Goal: Transaction & Acquisition: Purchase product/service

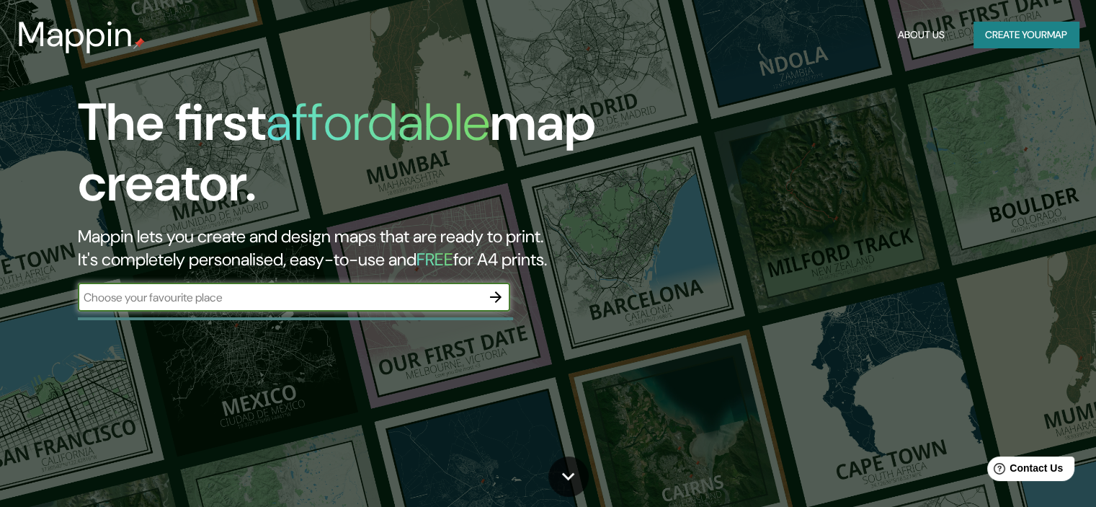
click at [309, 302] on input "text" at bounding box center [280, 297] width 404 height 17
type input "Piera"
click at [492, 298] on icon "button" at bounding box center [495, 296] width 17 height 17
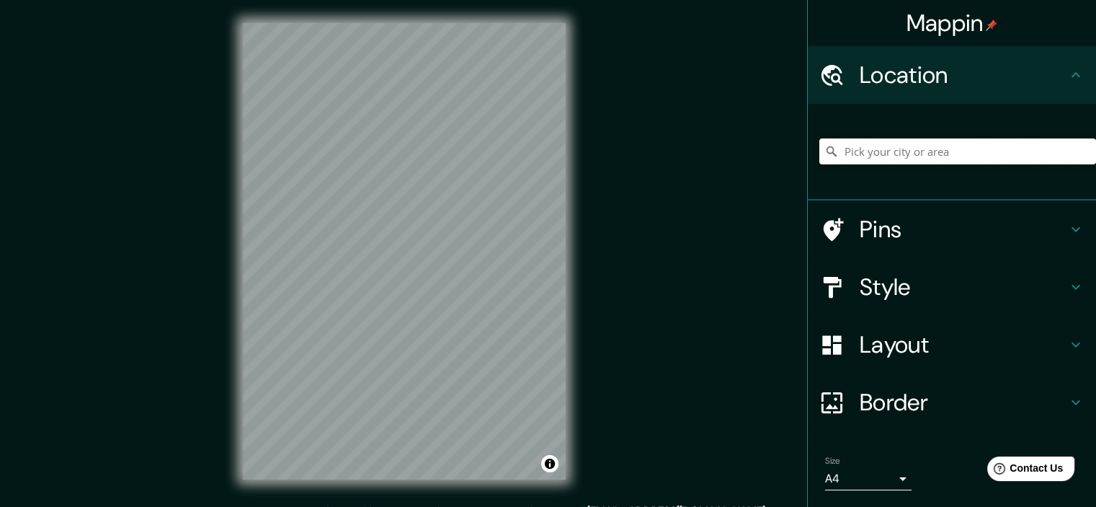
click at [916, 152] on input "Pick your city or area" at bounding box center [958, 151] width 277 height 26
click at [916, 147] on input "Piera, [GEOGRAPHIC_DATA], [GEOGRAPHIC_DATA]" at bounding box center [958, 151] width 277 height 26
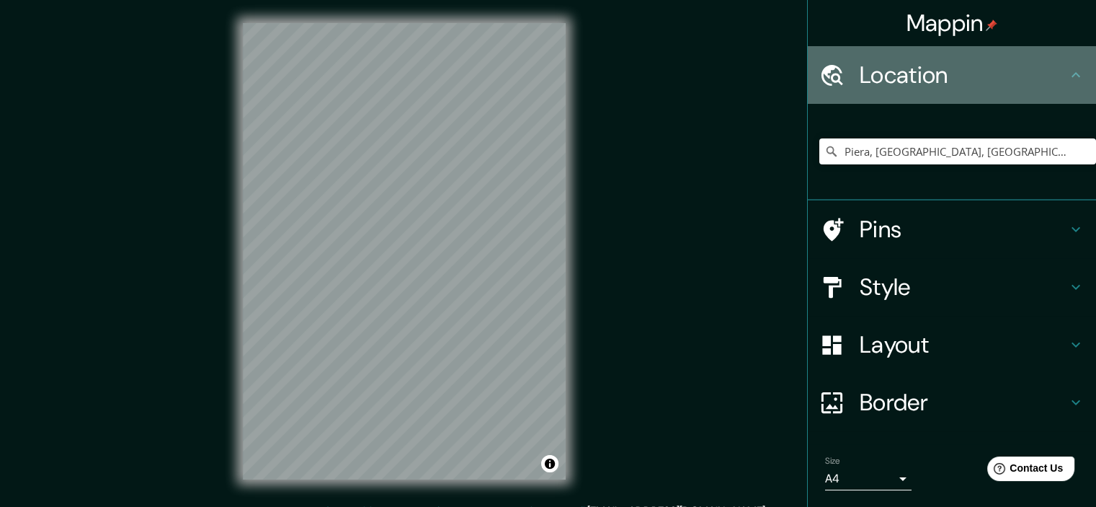
click at [1033, 94] on div "Location" at bounding box center [952, 75] width 288 height 58
click at [1068, 83] on icon at bounding box center [1076, 74] width 17 height 17
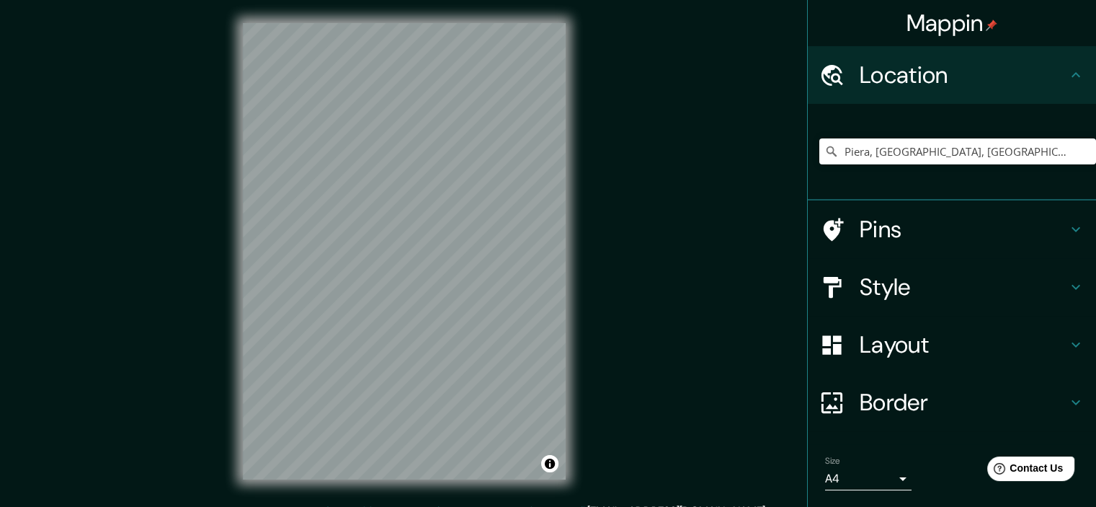
click at [1000, 216] on h4 "Pins" at bounding box center [964, 229] width 208 height 29
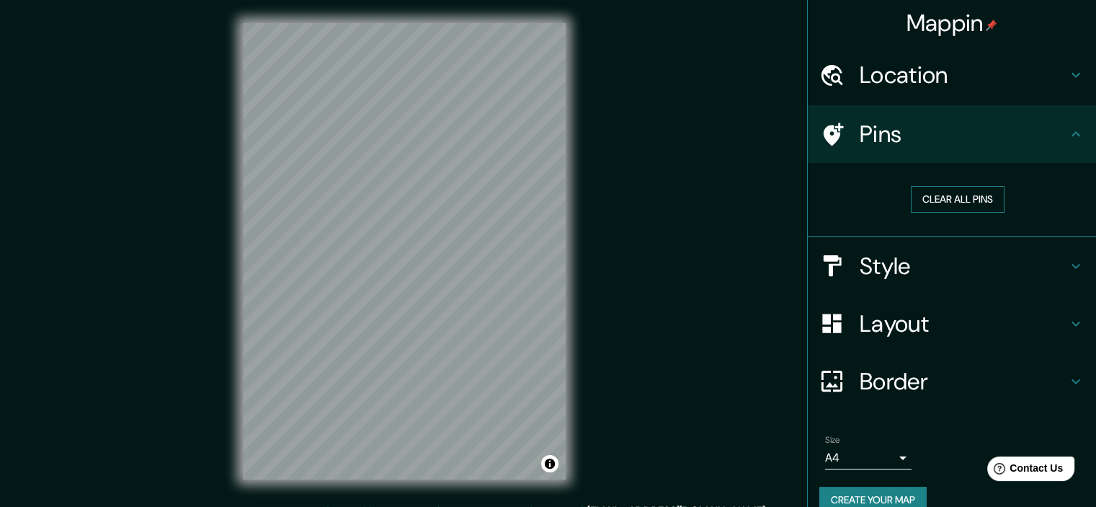
click at [972, 201] on button "Clear all pins" at bounding box center [958, 199] width 94 height 27
click at [1068, 130] on icon at bounding box center [1076, 133] width 17 height 17
click at [1049, 282] on div "Style" at bounding box center [952, 266] width 288 height 58
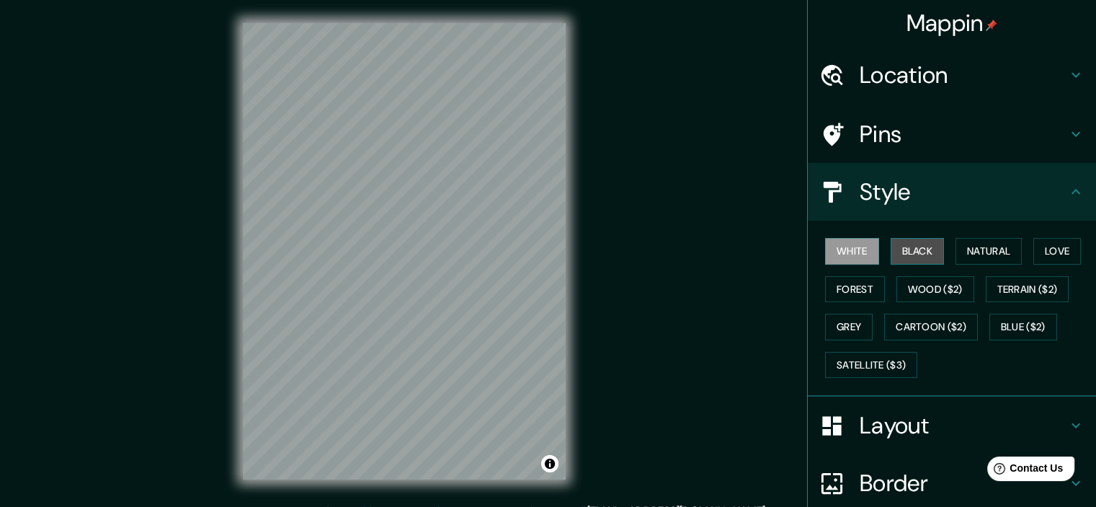
click at [906, 246] on button "Black" at bounding box center [918, 251] width 54 height 27
click at [853, 249] on button "White" at bounding box center [852, 251] width 54 height 27
click at [919, 247] on button "Black" at bounding box center [918, 251] width 54 height 27
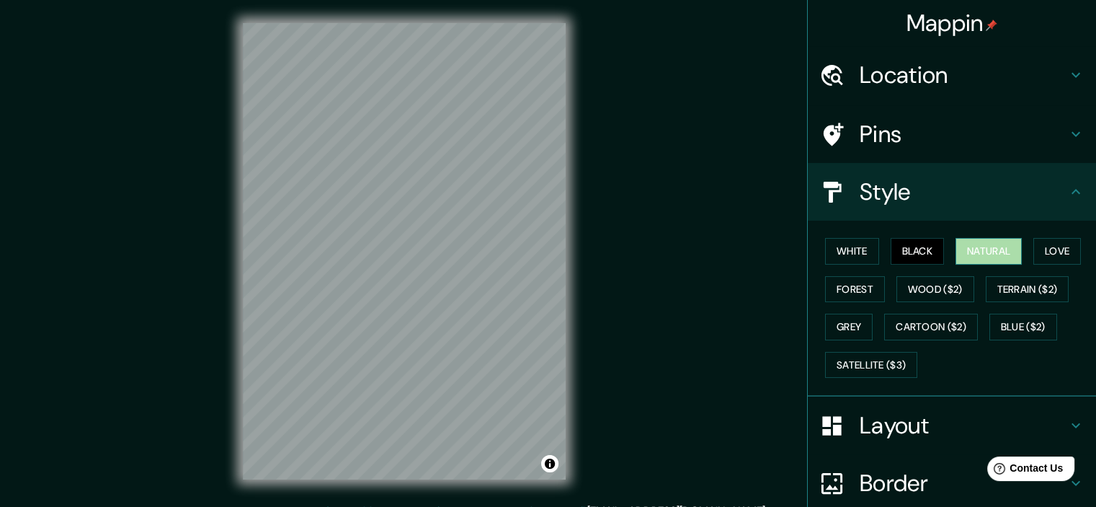
click at [980, 250] on button "Natural" at bounding box center [989, 251] width 66 height 27
click at [1057, 254] on button "Love" at bounding box center [1058, 251] width 48 height 27
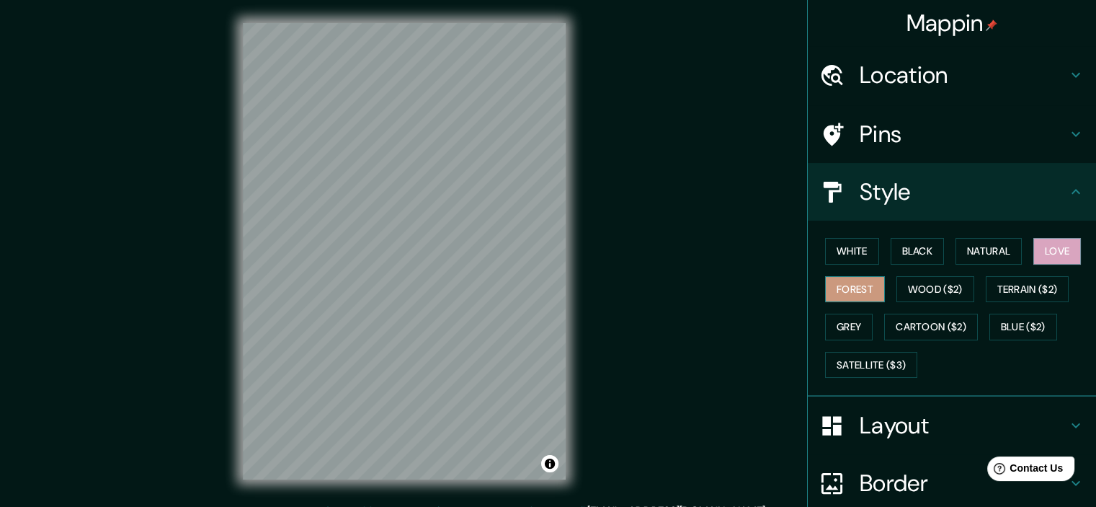
click at [855, 291] on button "Forest" at bounding box center [855, 289] width 60 height 27
click at [853, 289] on button "Forest" at bounding box center [855, 289] width 60 height 27
click at [955, 291] on button "Wood ($2)" at bounding box center [936, 289] width 78 height 27
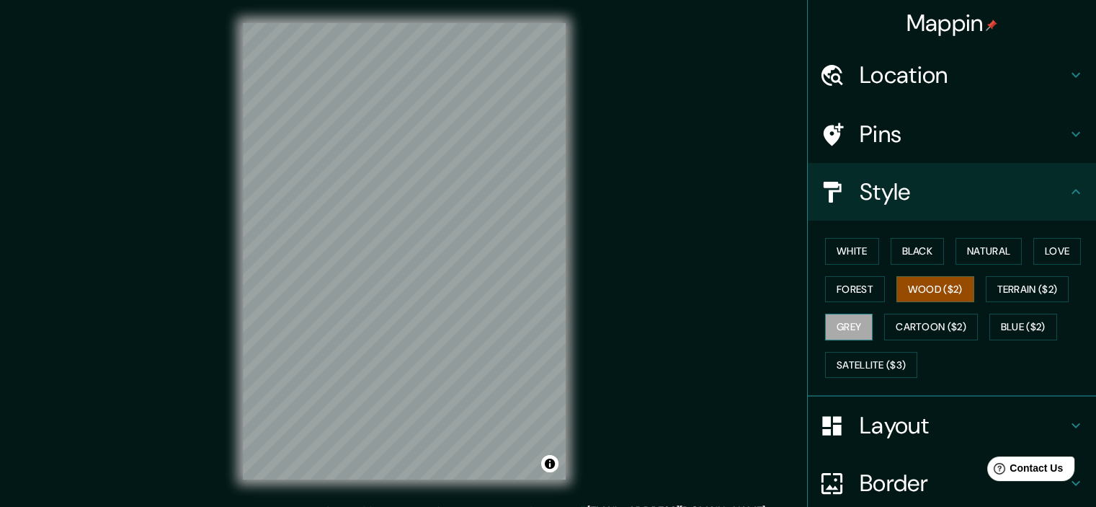
click at [851, 331] on button "Grey" at bounding box center [849, 327] width 48 height 27
click at [853, 365] on button "Satellite ($3)" at bounding box center [871, 365] width 92 height 27
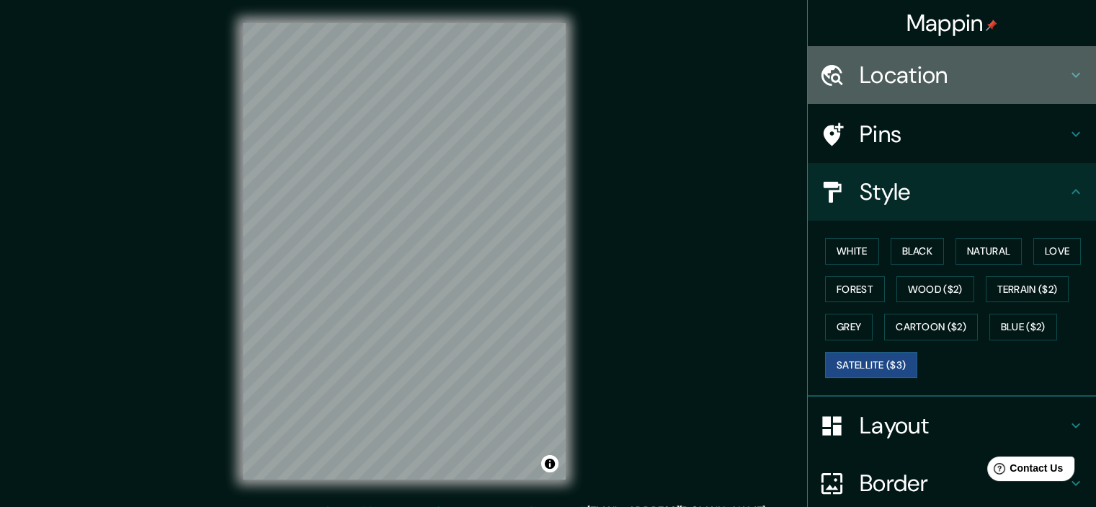
click at [967, 70] on h4 "Location" at bounding box center [964, 75] width 208 height 29
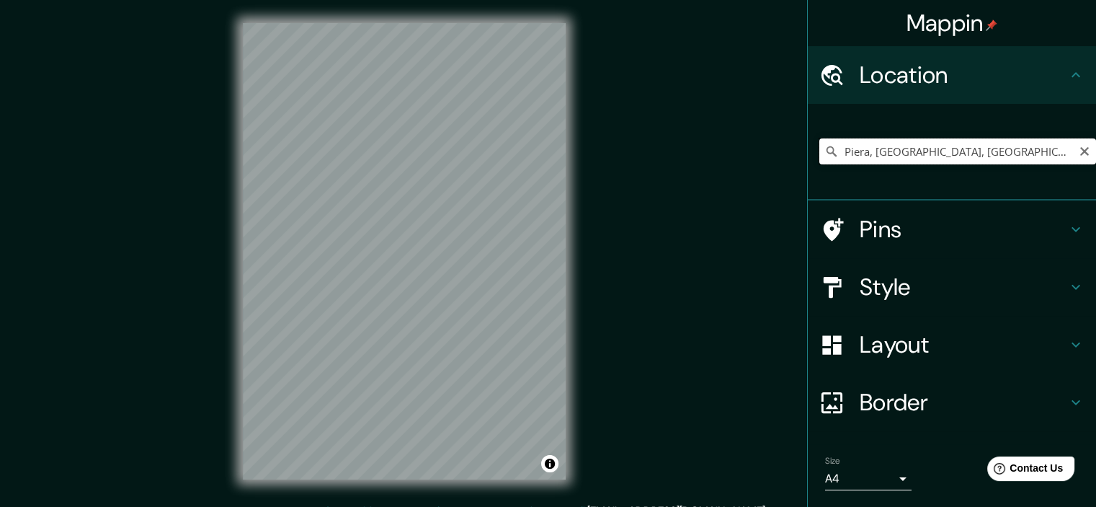
click at [933, 153] on input "Piera, [GEOGRAPHIC_DATA], [GEOGRAPHIC_DATA]" at bounding box center [958, 151] width 277 height 26
click at [1023, 146] on input "Piera, [GEOGRAPHIC_DATA], [GEOGRAPHIC_DATA]" at bounding box center [958, 151] width 277 height 26
drag, startPoint x: 1023, startPoint y: 146, endPoint x: 857, endPoint y: 151, distance: 165.9
click at [857, 151] on input "Piera, [GEOGRAPHIC_DATA], [GEOGRAPHIC_DATA]" at bounding box center [958, 151] width 277 height 26
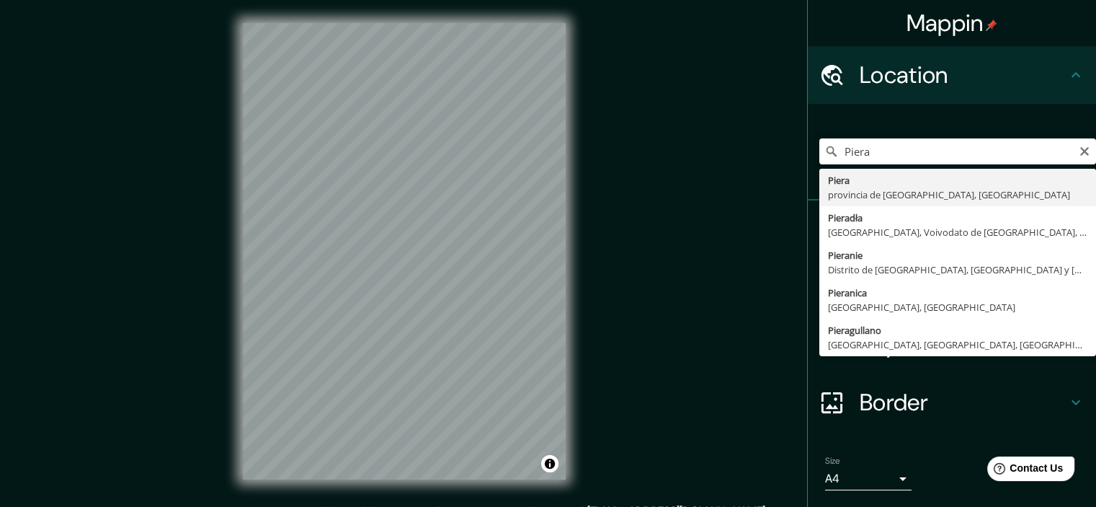
type input "Piera, [GEOGRAPHIC_DATA], [GEOGRAPHIC_DATA]"
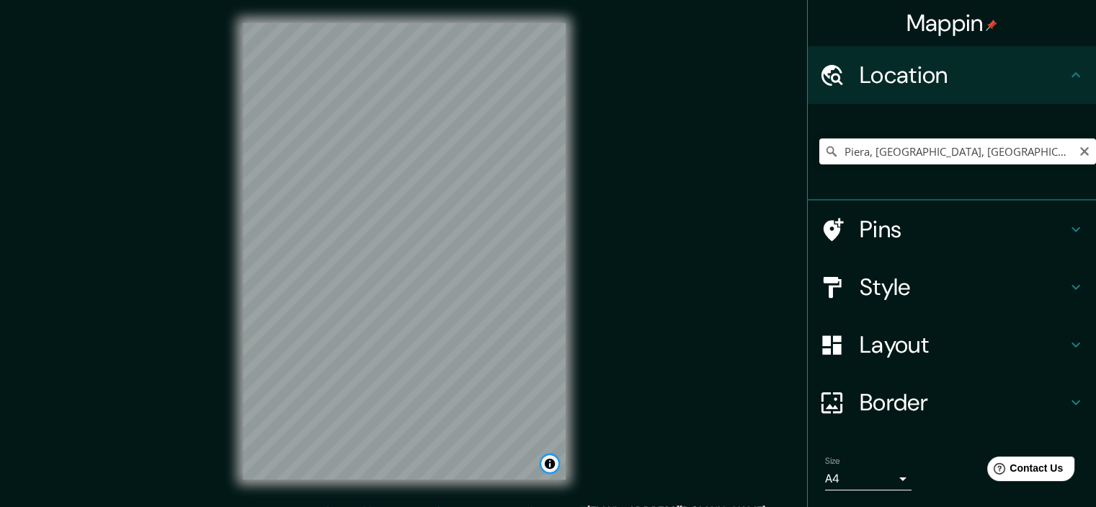
click at [551, 462] on button "Toggle attribution" at bounding box center [549, 463] width 17 height 17
click at [551, 463] on button "Toggle attribution" at bounding box center [549, 463] width 17 height 17
click at [1041, 280] on h4 "Style" at bounding box center [964, 286] width 208 height 29
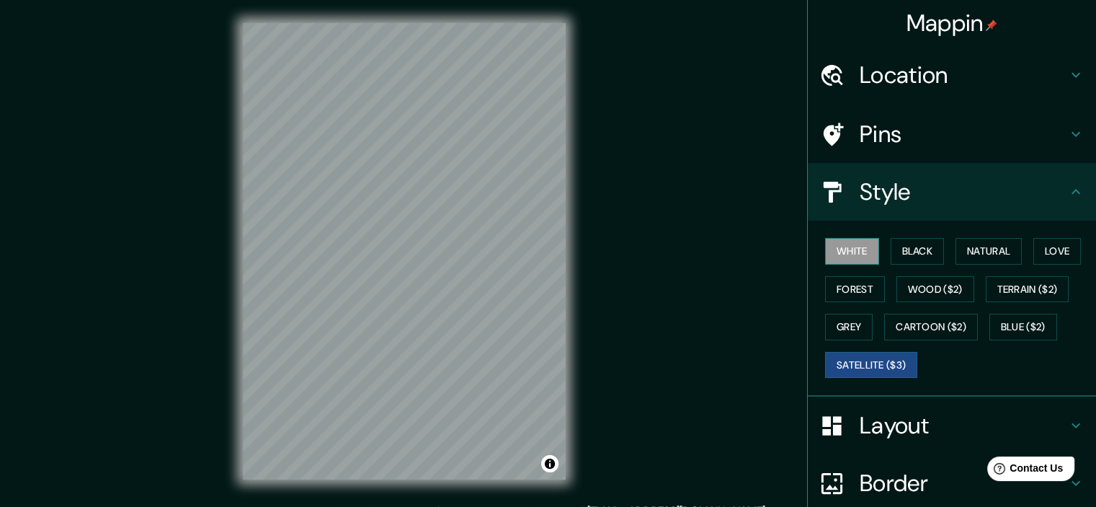
click at [833, 250] on button "White" at bounding box center [852, 251] width 54 height 27
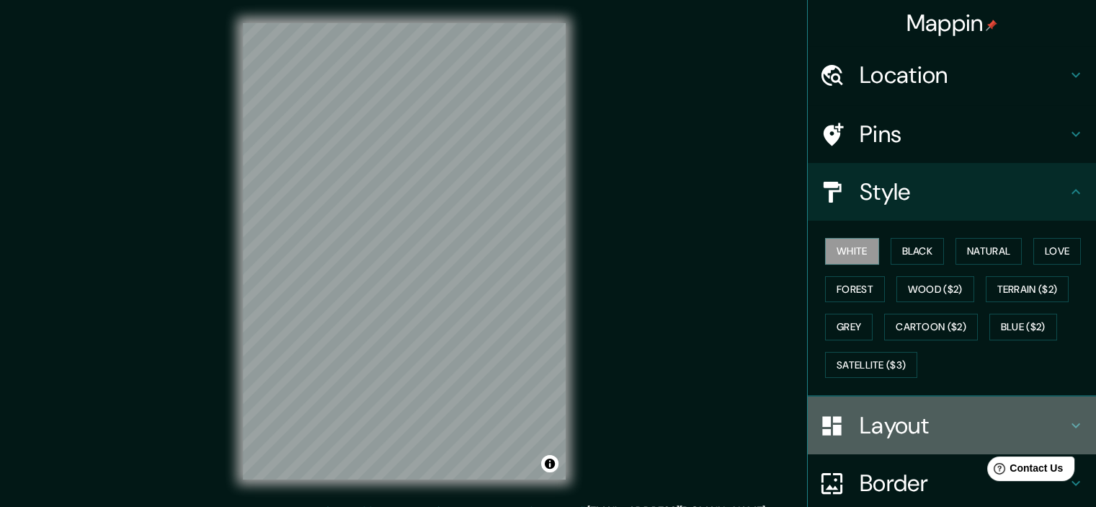
click at [992, 423] on h4 "Layout" at bounding box center [964, 425] width 208 height 29
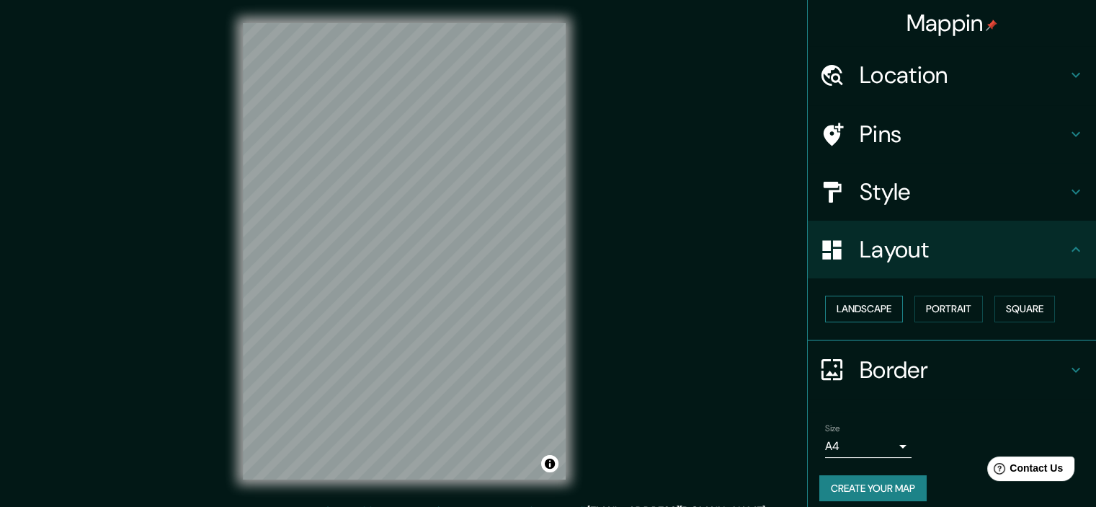
click at [857, 316] on button "Landscape" at bounding box center [864, 309] width 78 height 27
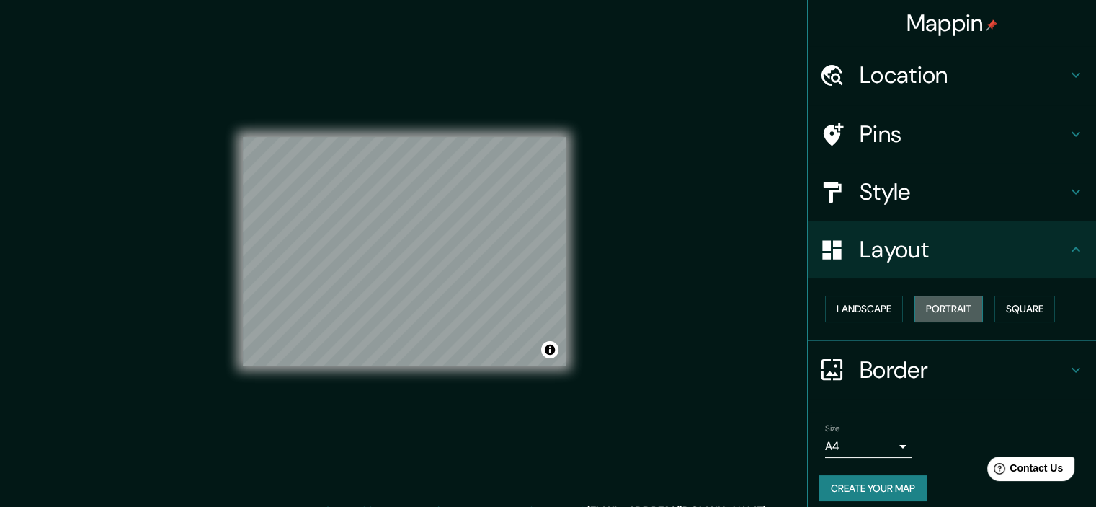
click at [937, 314] on button "Portrait" at bounding box center [949, 309] width 68 height 27
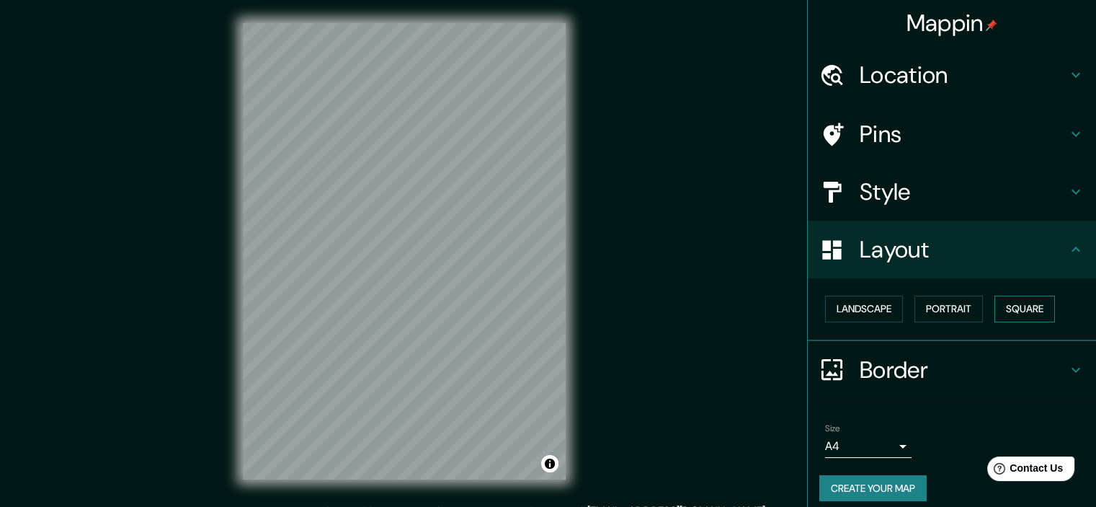
click at [1028, 311] on button "Square" at bounding box center [1025, 309] width 61 height 27
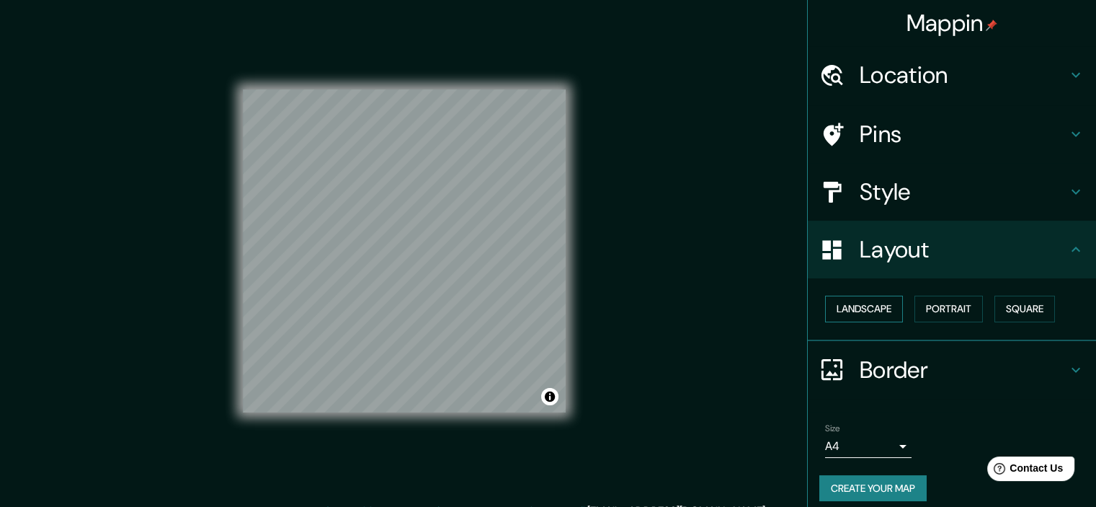
click at [877, 308] on button "Landscape" at bounding box center [864, 309] width 78 height 27
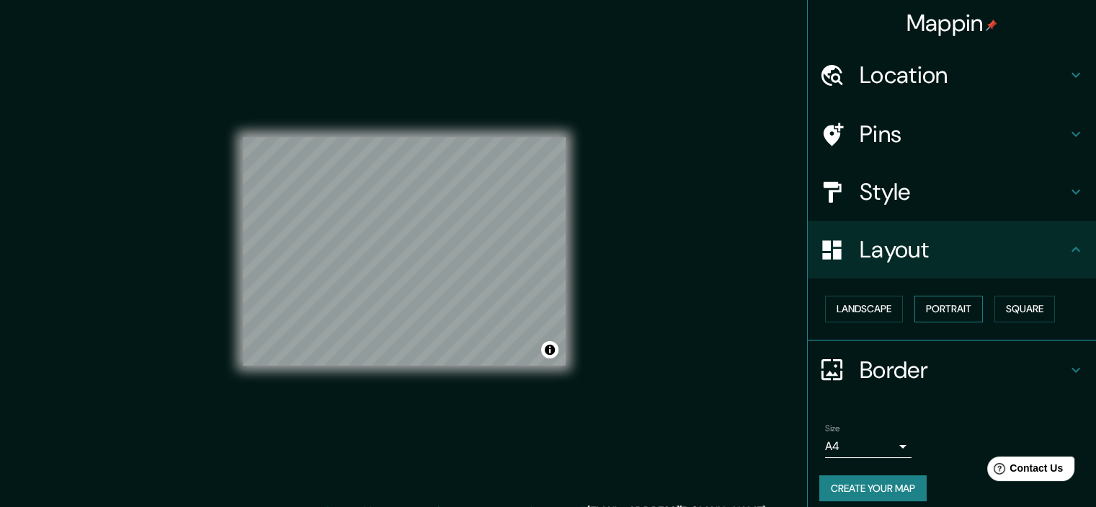
click at [969, 310] on button "Portrait" at bounding box center [949, 309] width 68 height 27
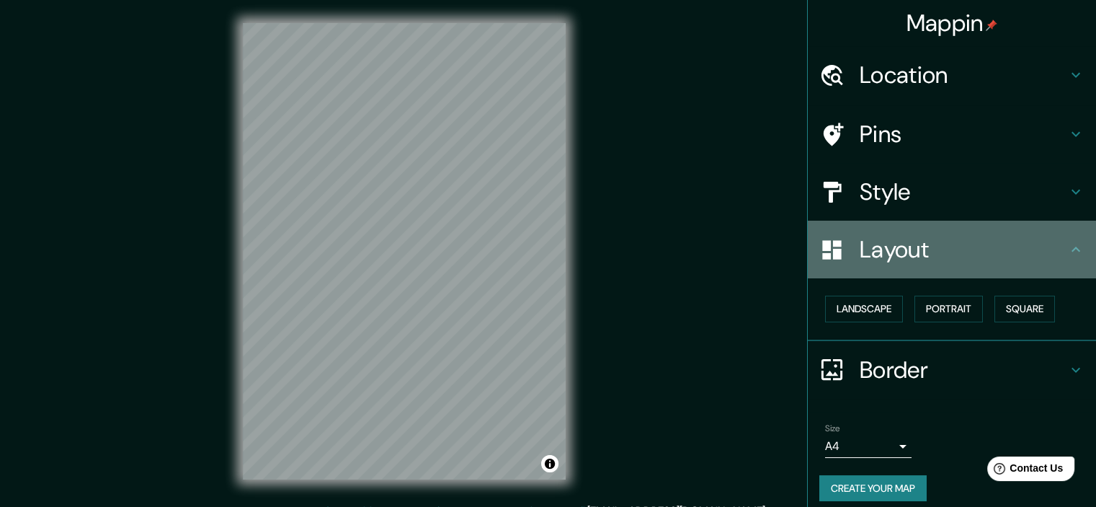
click at [1068, 256] on icon at bounding box center [1076, 249] width 17 height 17
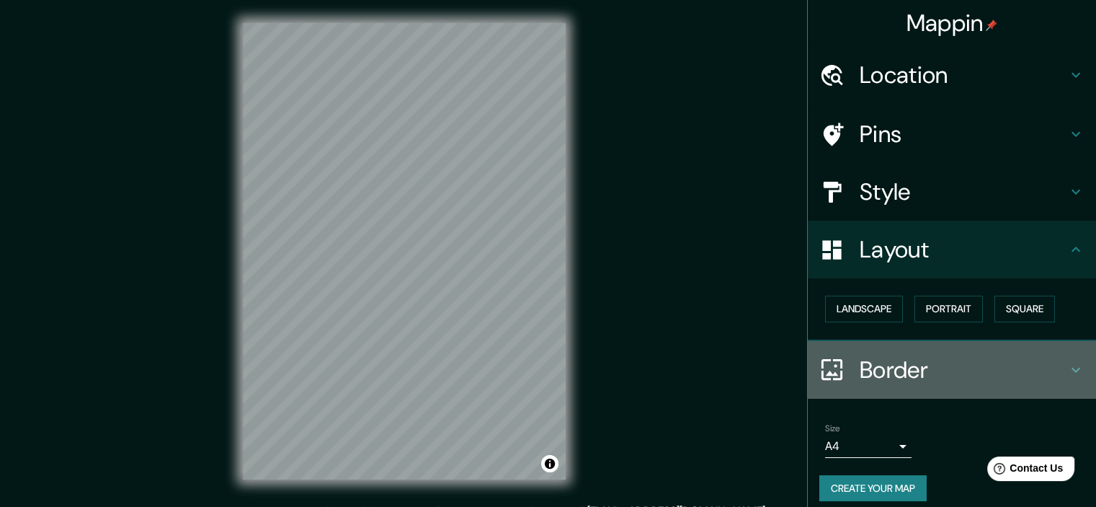
click at [1068, 363] on icon at bounding box center [1076, 369] width 17 height 17
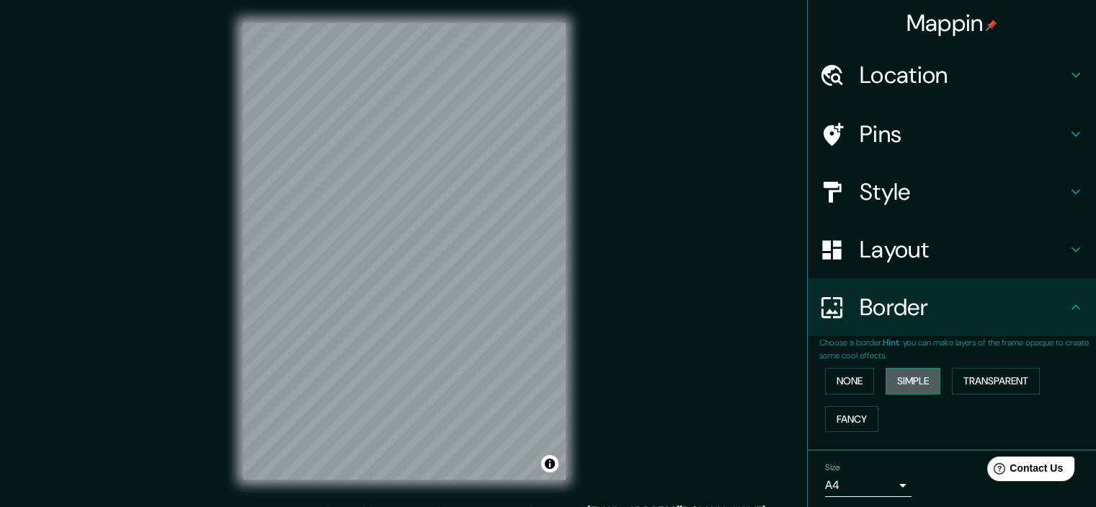
click at [916, 379] on button "Simple" at bounding box center [913, 381] width 55 height 27
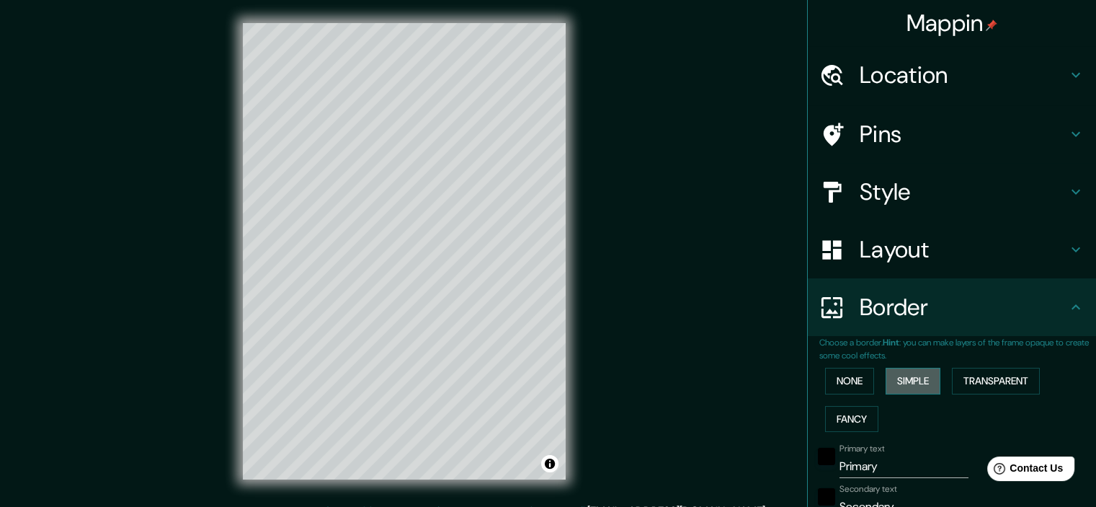
click at [916, 379] on button "Simple" at bounding box center [913, 381] width 55 height 27
type input "179"
type input "36"
click at [979, 378] on button "Transparent" at bounding box center [996, 381] width 88 height 27
click at [851, 414] on button "Fancy" at bounding box center [851, 419] width 53 height 27
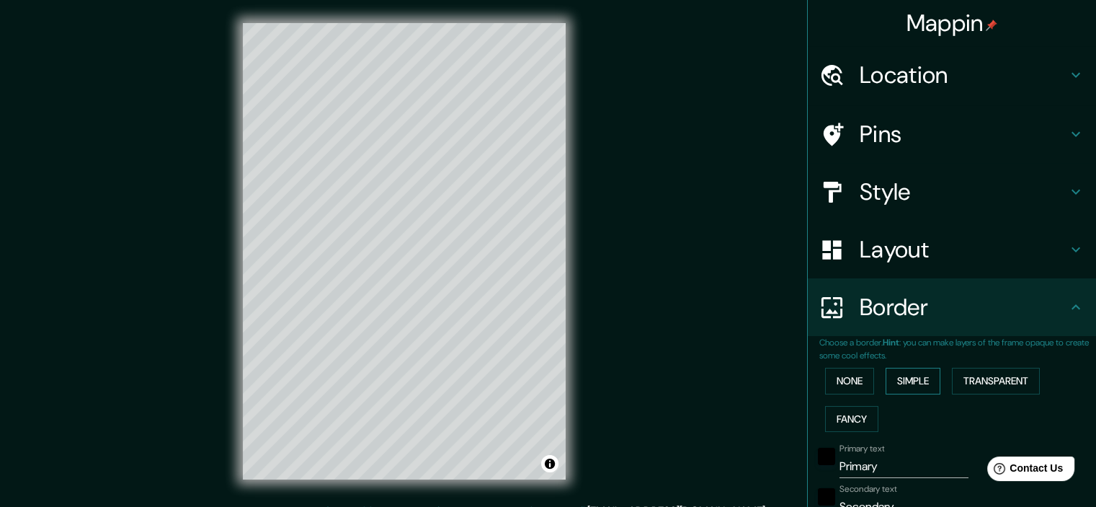
click at [911, 385] on button "Simple" at bounding box center [913, 381] width 55 height 27
click at [864, 387] on button "None" at bounding box center [849, 381] width 49 height 27
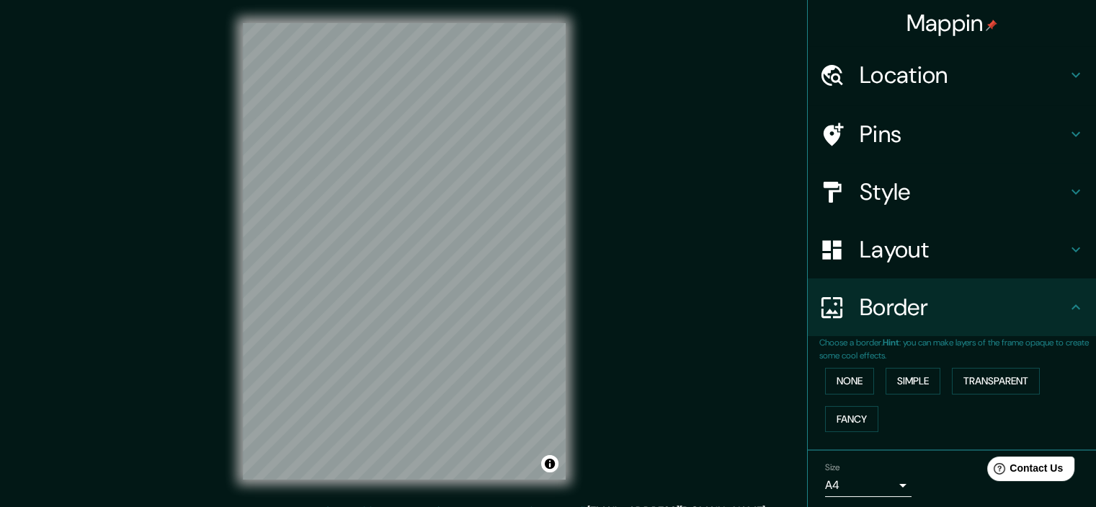
click at [1040, 309] on h4 "Border" at bounding box center [964, 307] width 208 height 29
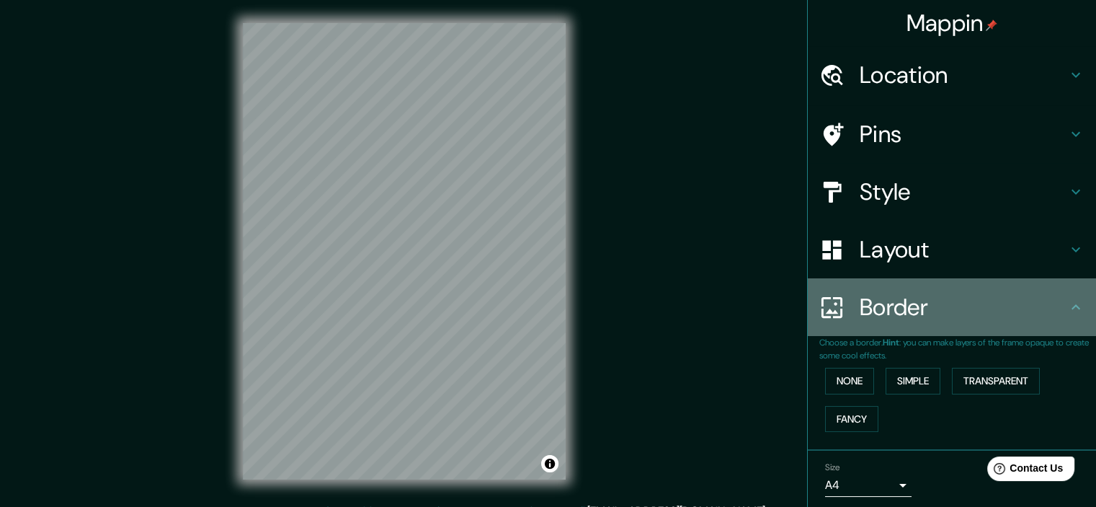
click at [1073, 304] on icon at bounding box center [1076, 306] width 17 height 17
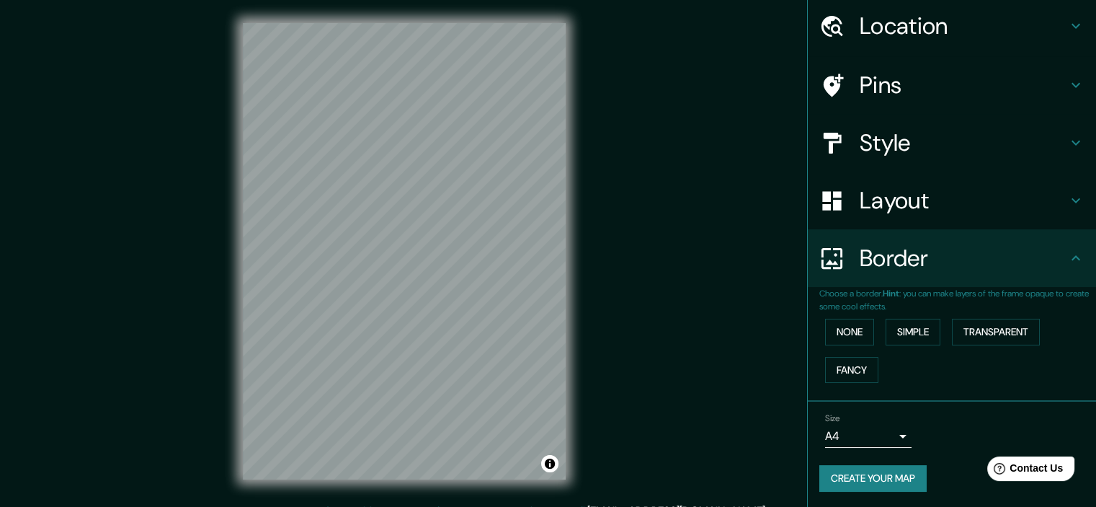
scroll to position [18, 0]
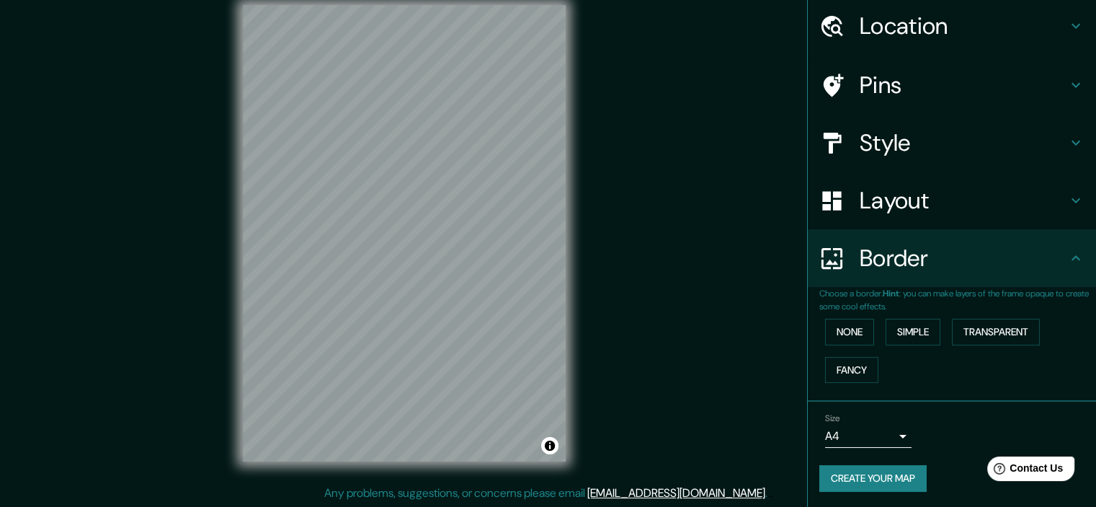
click at [865, 337] on div "None Simple Transparent Fancy" at bounding box center [958, 351] width 277 height 76
click at [862, 337] on button "None" at bounding box center [849, 332] width 49 height 27
click at [914, 334] on button "Simple" at bounding box center [913, 332] width 55 height 27
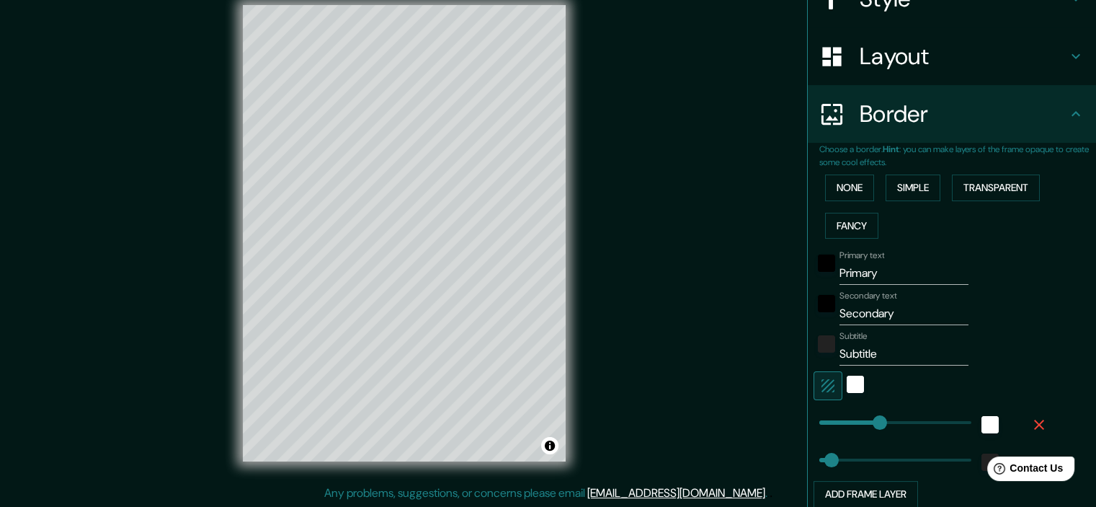
scroll to position [265, 0]
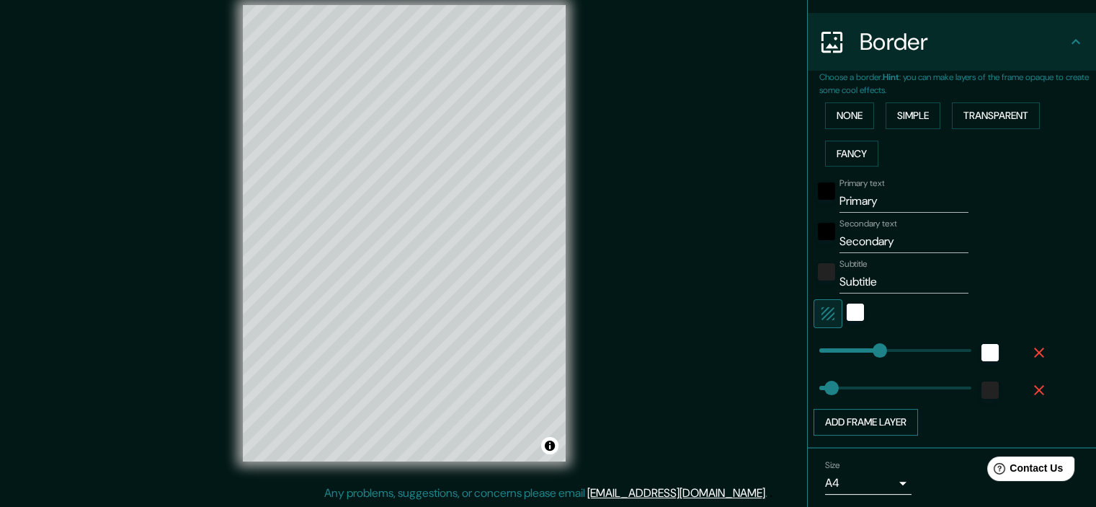
type input "179"
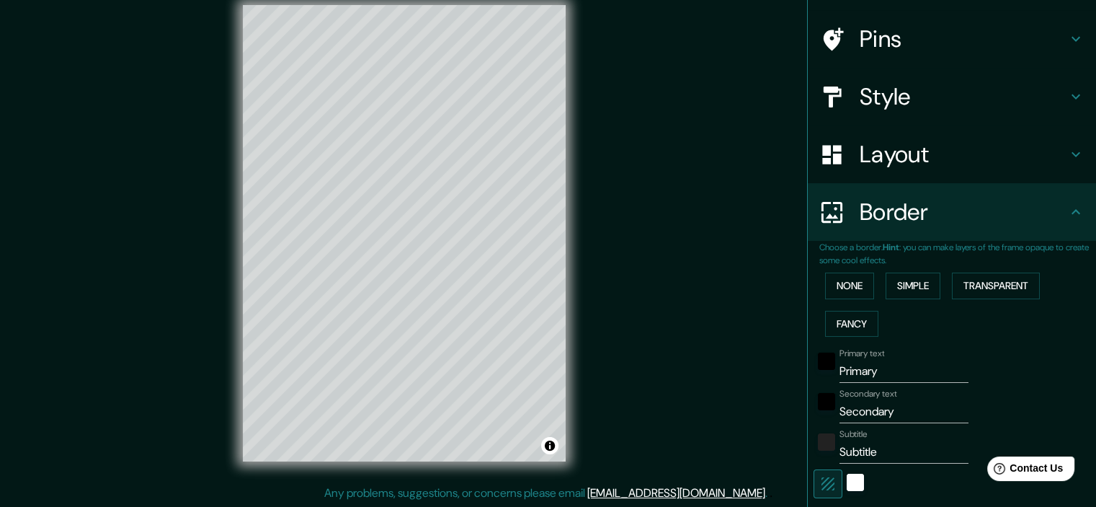
scroll to position [23, 0]
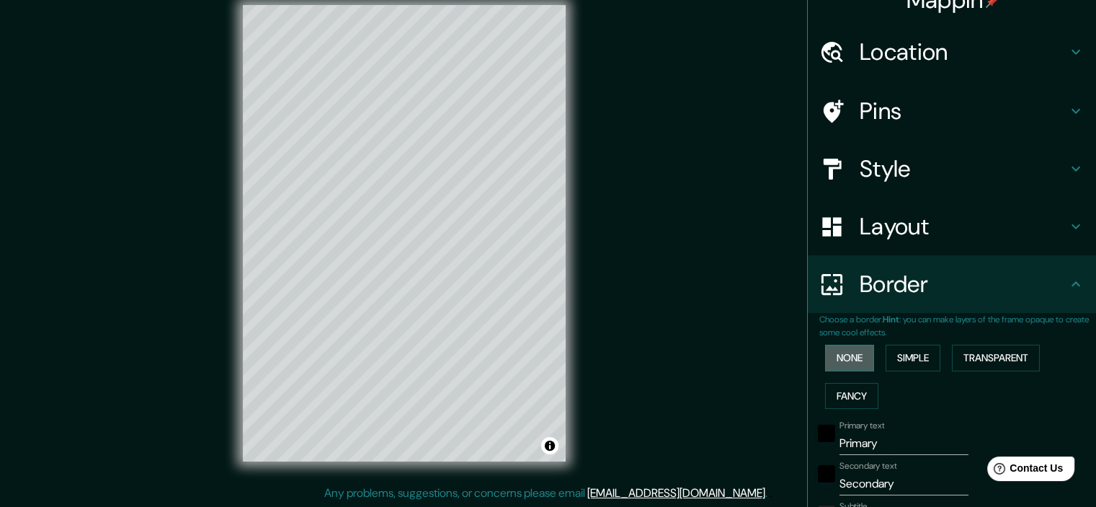
click at [853, 361] on button "None" at bounding box center [849, 358] width 49 height 27
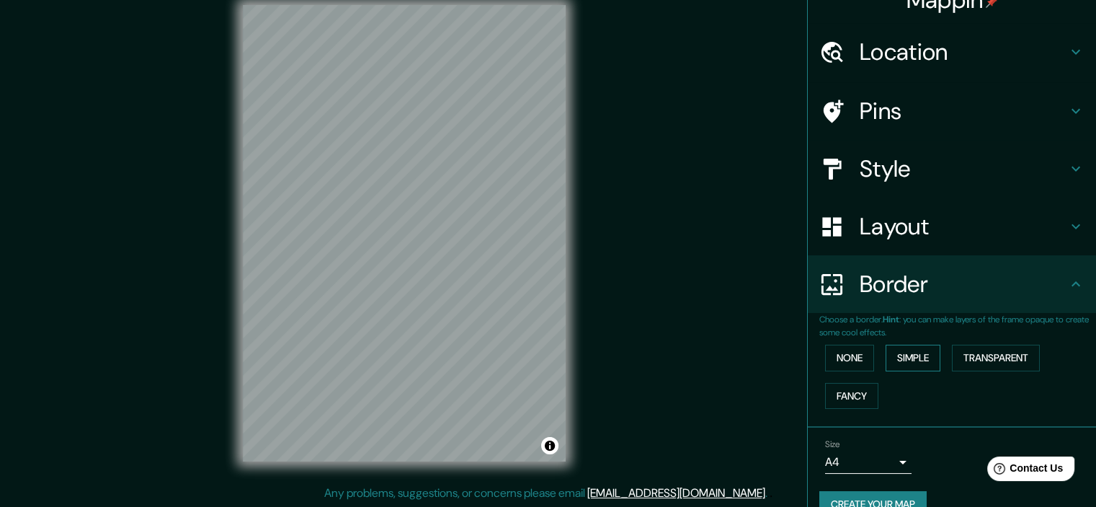
scroll to position [49, 0]
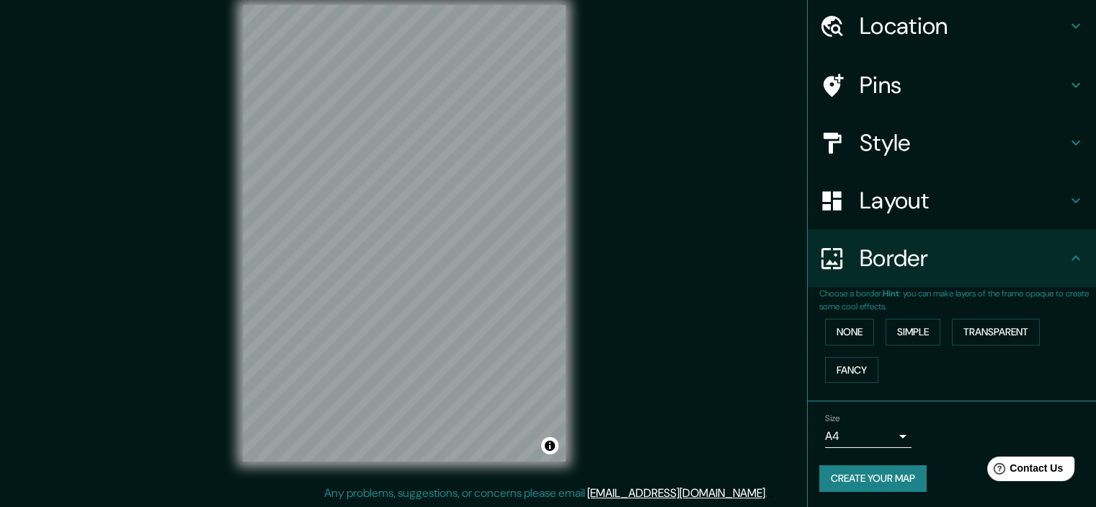
click at [971, 154] on h4 "Style" at bounding box center [964, 142] width 208 height 29
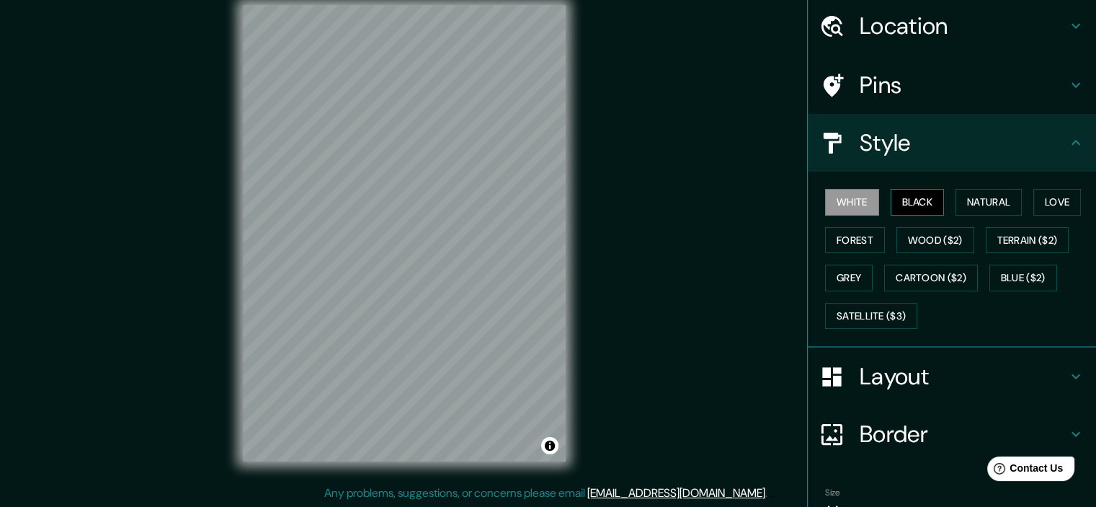
click at [915, 204] on button "Black" at bounding box center [918, 202] width 54 height 27
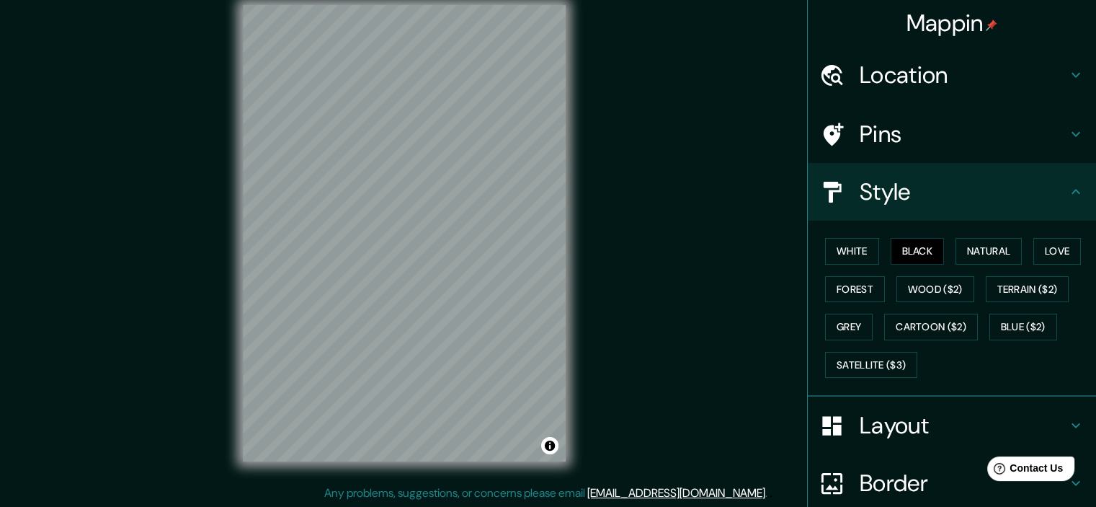
scroll to position [0, 0]
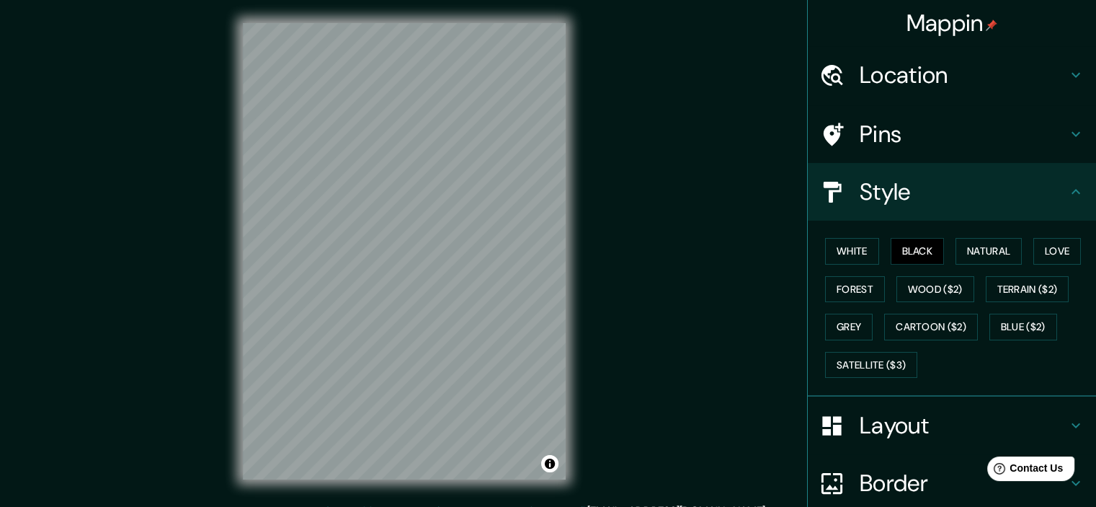
click at [1047, 73] on h4 "Location" at bounding box center [964, 75] width 208 height 29
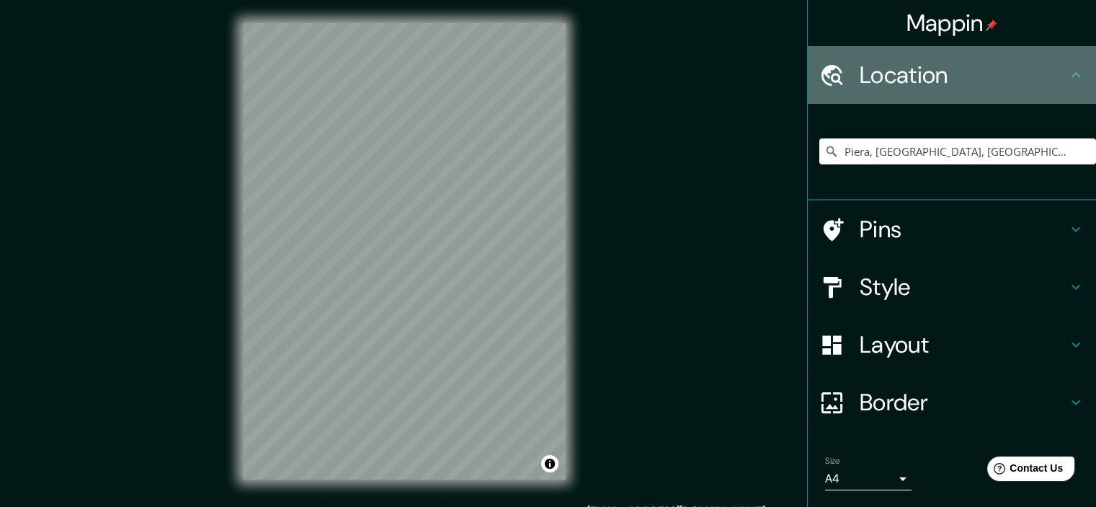
click at [1047, 73] on h4 "Location" at bounding box center [964, 75] width 208 height 29
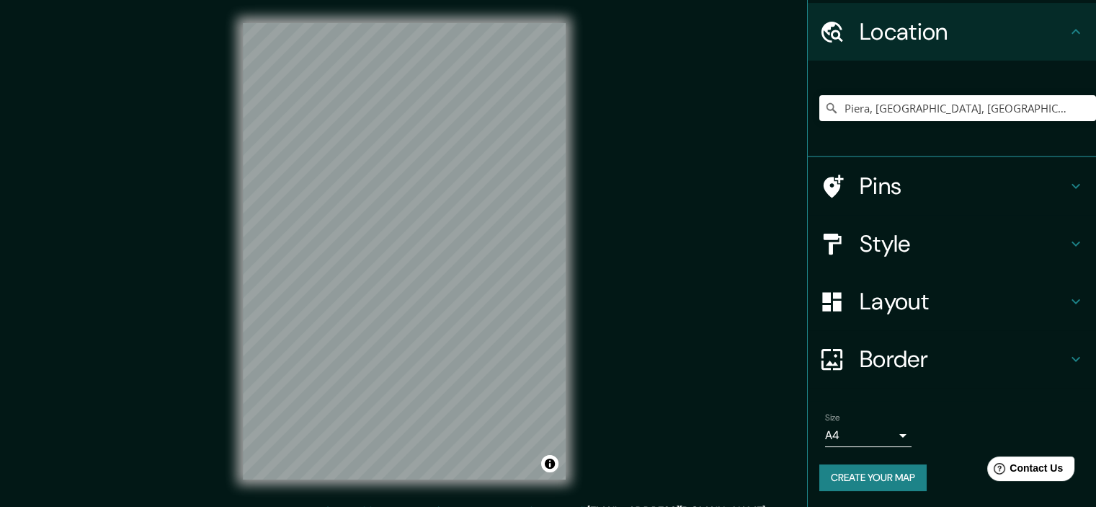
scroll to position [18, 0]
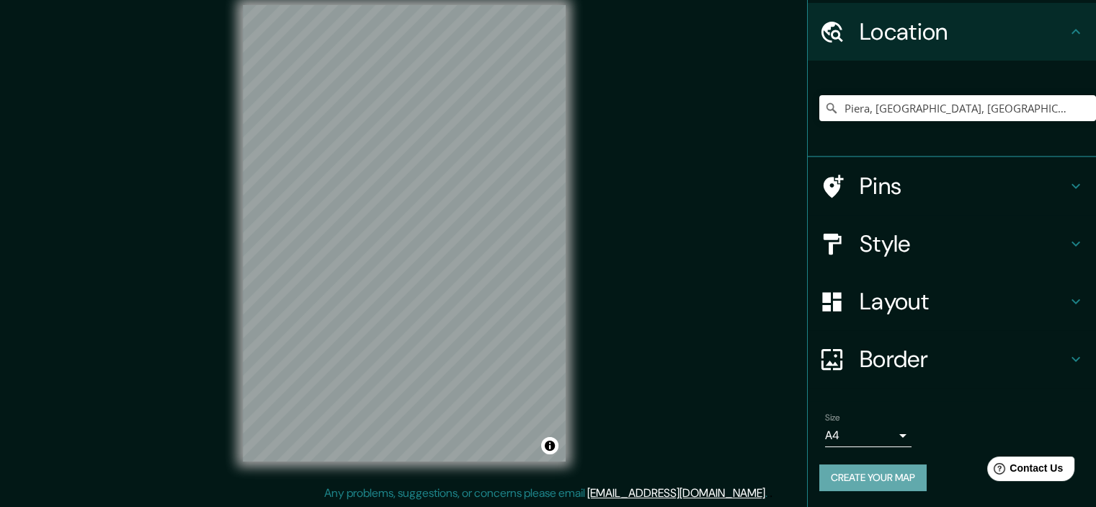
click at [891, 481] on button "Create your map" at bounding box center [873, 477] width 107 height 27
click at [953, 100] on input "Piera, [GEOGRAPHIC_DATA], [GEOGRAPHIC_DATA]" at bounding box center [958, 108] width 277 height 26
click at [1019, 105] on input "Piera, [GEOGRAPHIC_DATA], [GEOGRAPHIC_DATA]" at bounding box center [958, 108] width 277 height 26
drag, startPoint x: 1025, startPoint y: 105, endPoint x: 861, endPoint y: 110, distance: 163.7
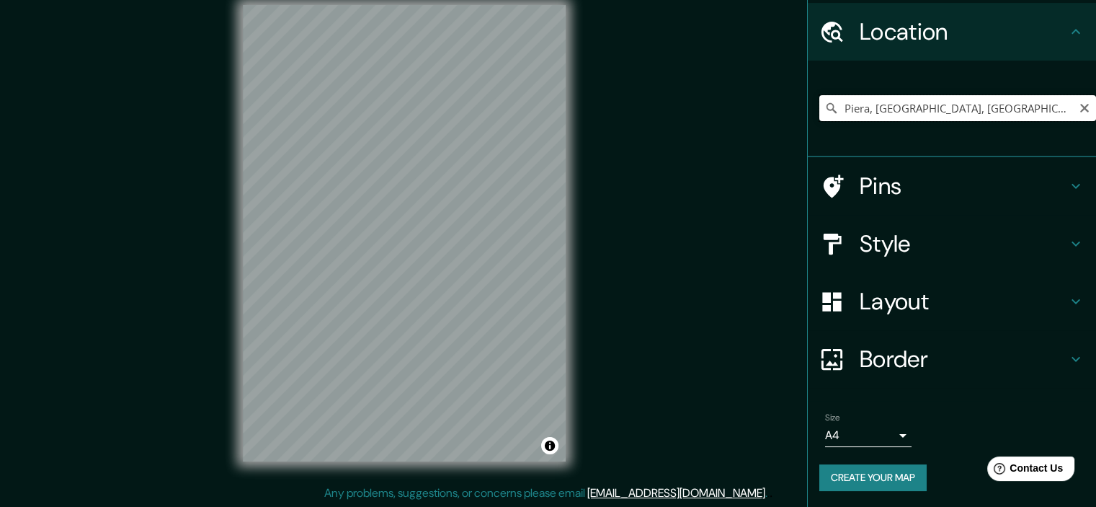
click at [861, 110] on input "Piera, [GEOGRAPHIC_DATA], [GEOGRAPHIC_DATA]" at bounding box center [958, 108] width 277 height 26
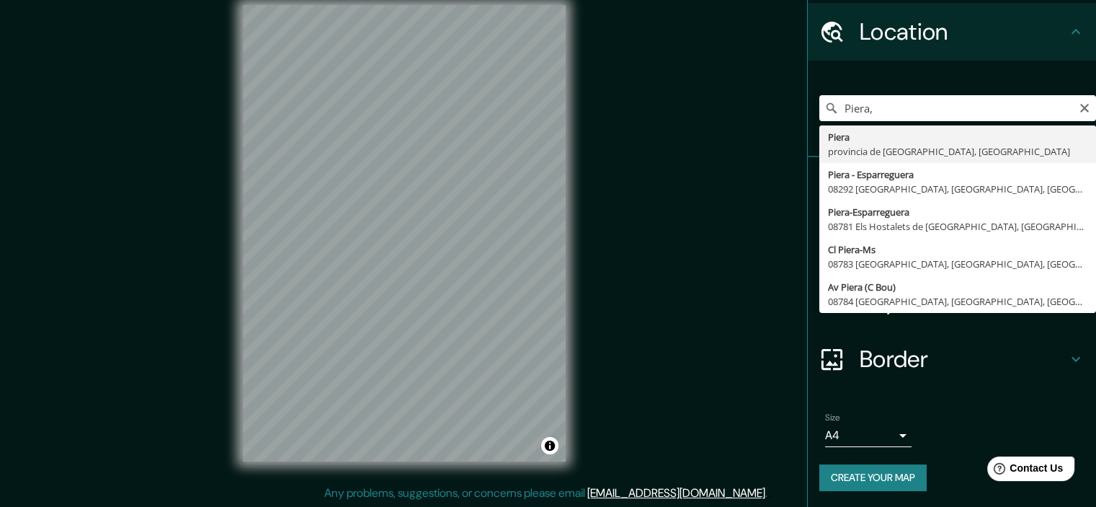
type input "Piera, [GEOGRAPHIC_DATA], [GEOGRAPHIC_DATA]"
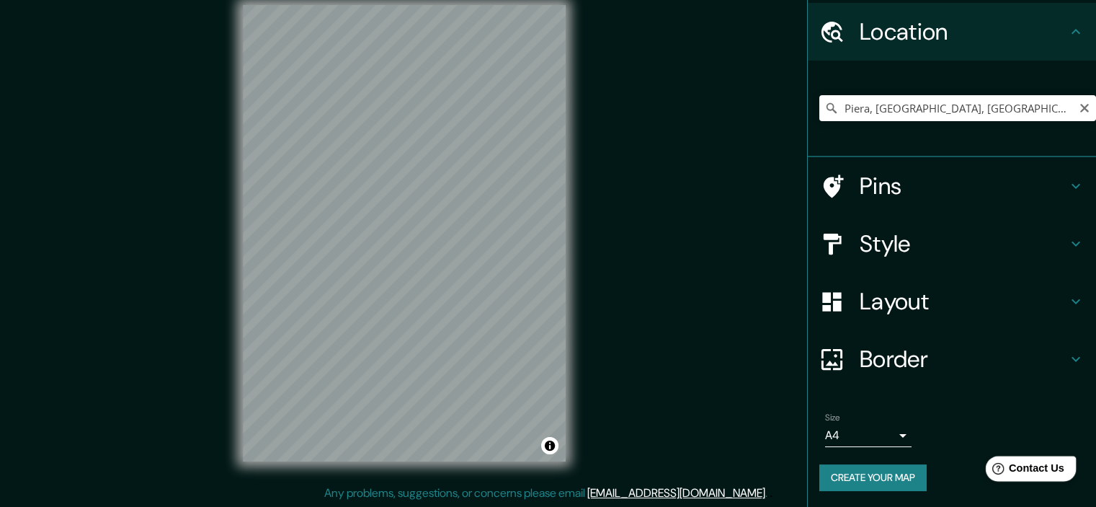
click at [1022, 461] on div "Help Contact Us" at bounding box center [1031, 468] width 91 height 25
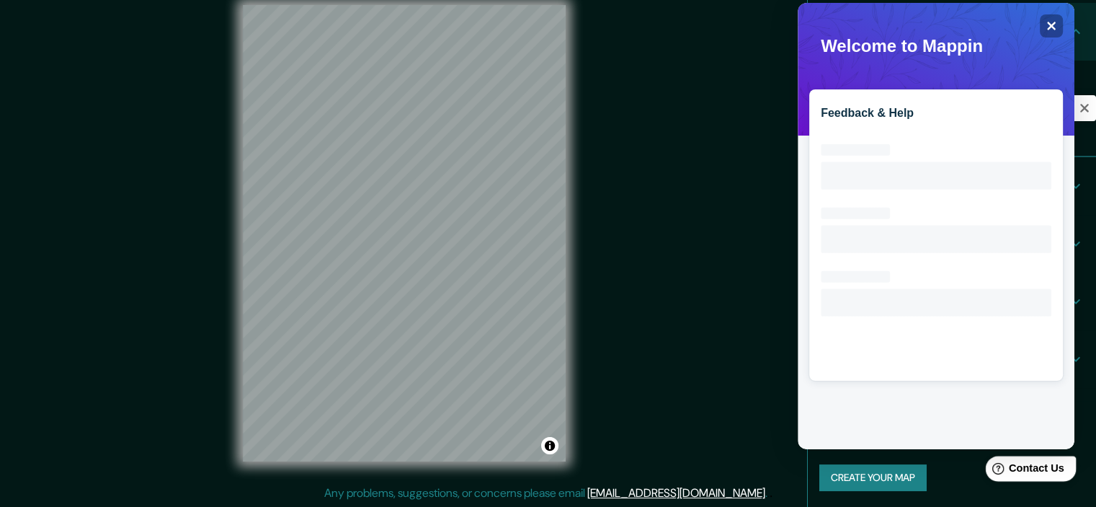
scroll to position [0, 0]
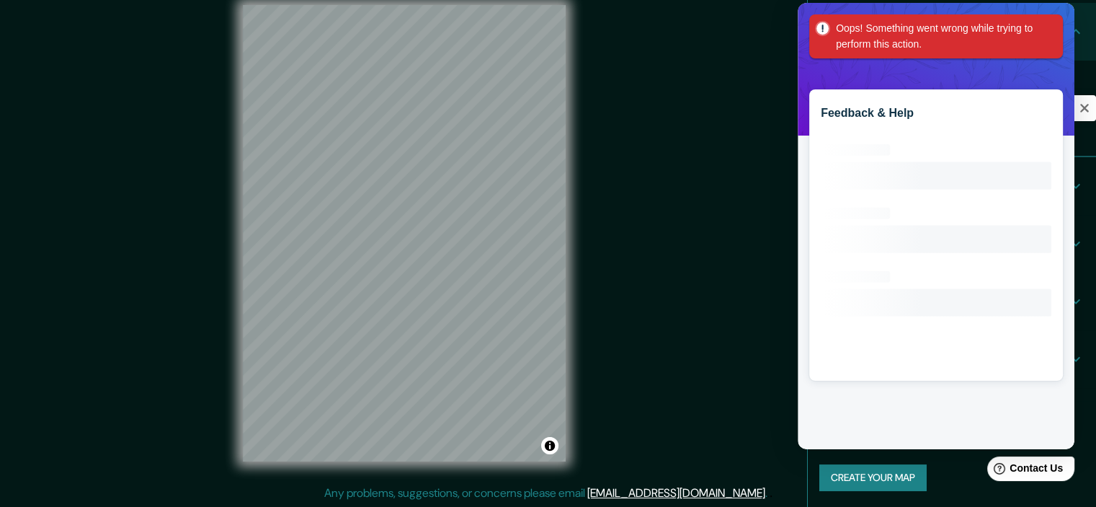
click at [1044, 30] on span "Oops! Something went wrong while trying to perform this action." at bounding box center [936, 36] width 254 height 44
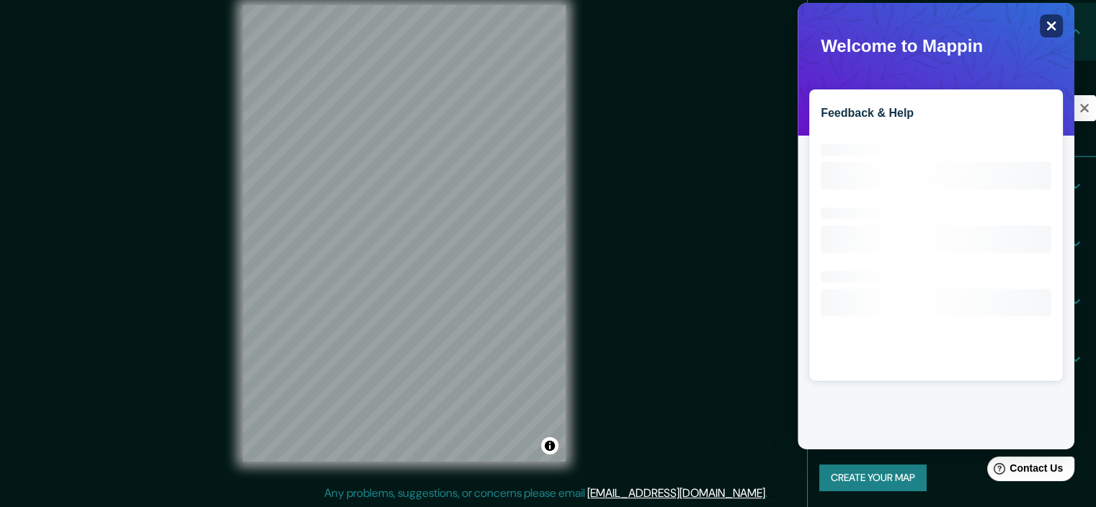
click at [1047, 25] on icon "Close" at bounding box center [1051, 25] width 11 height 11
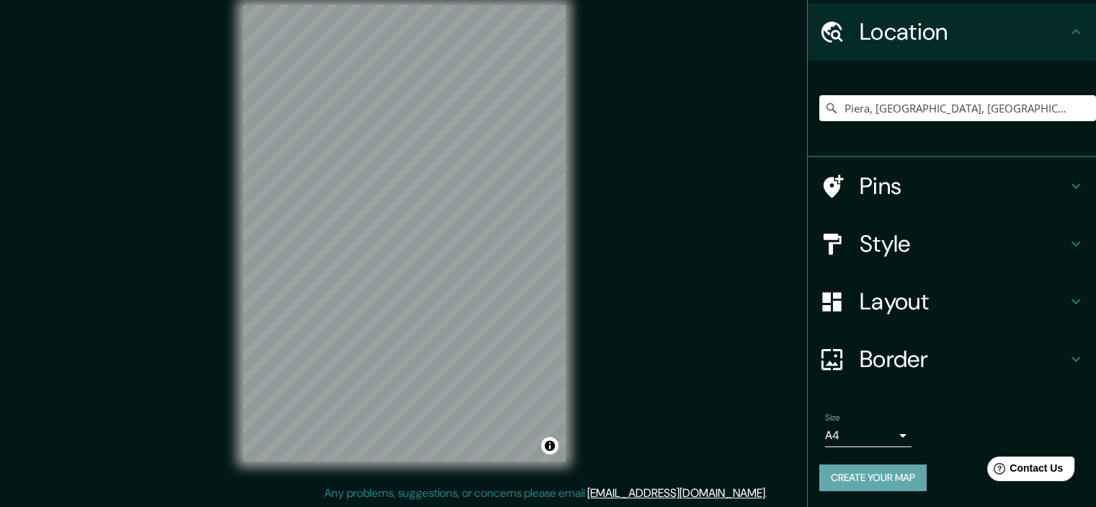
click at [888, 476] on button "Create your map" at bounding box center [873, 477] width 107 height 27
click at [1024, 357] on h4 "Border" at bounding box center [964, 359] width 208 height 29
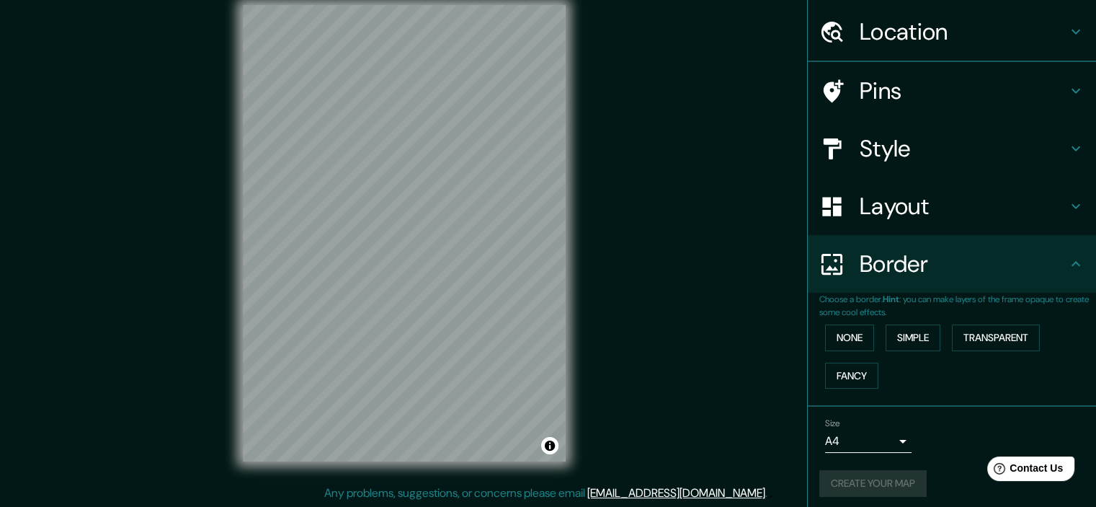
scroll to position [43, 0]
click at [905, 337] on button "Simple" at bounding box center [913, 337] width 55 height 27
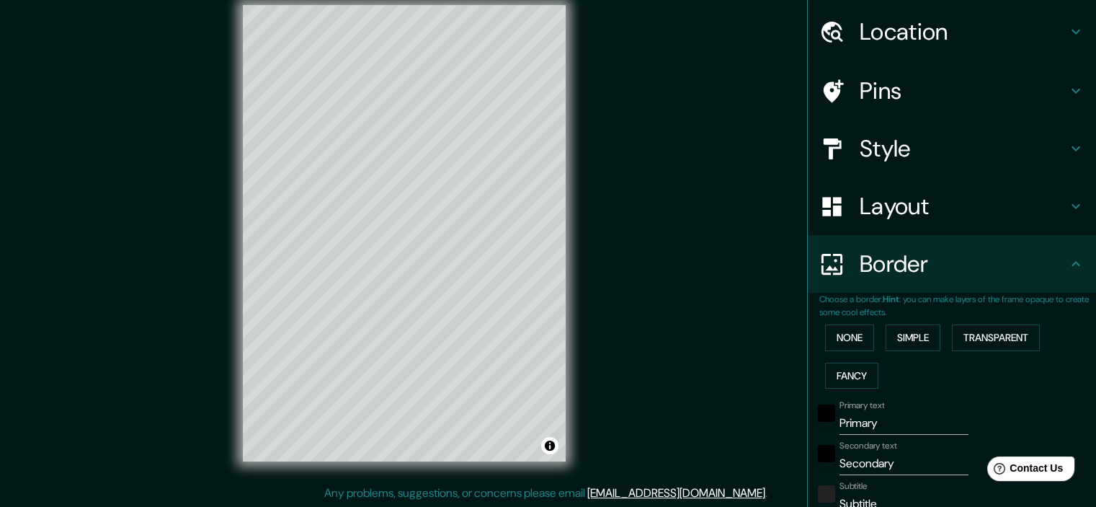
click at [900, 421] on input "Primary" at bounding box center [904, 423] width 129 height 23
type input "Primar"
type input "179"
type input "36"
type input "Prima"
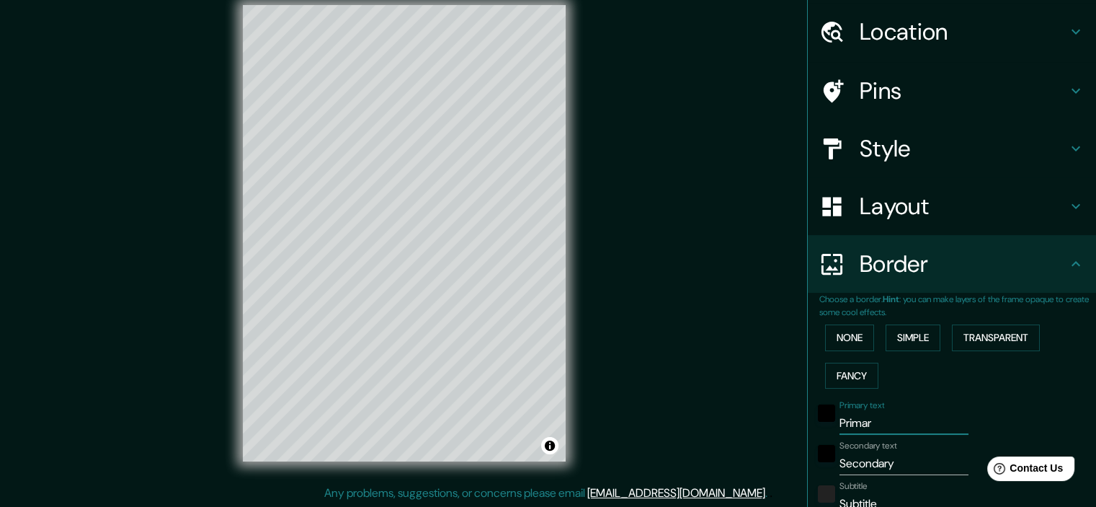
type input "179"
type input "36"
type input "Prim"
type input "179"
type input "36"
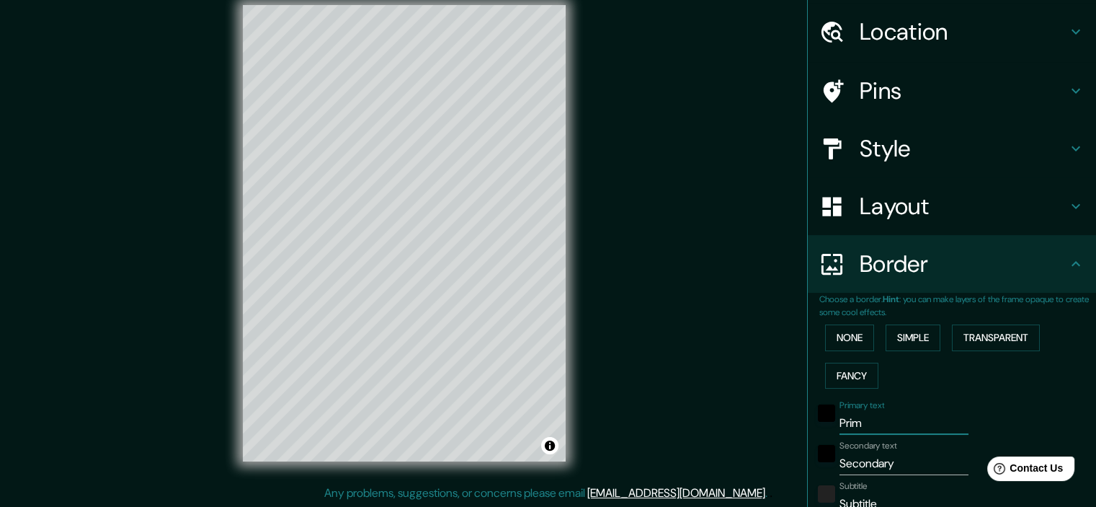
type input "Pri"
type input "179"
type input "36"
type input "Pr"
type input "179"
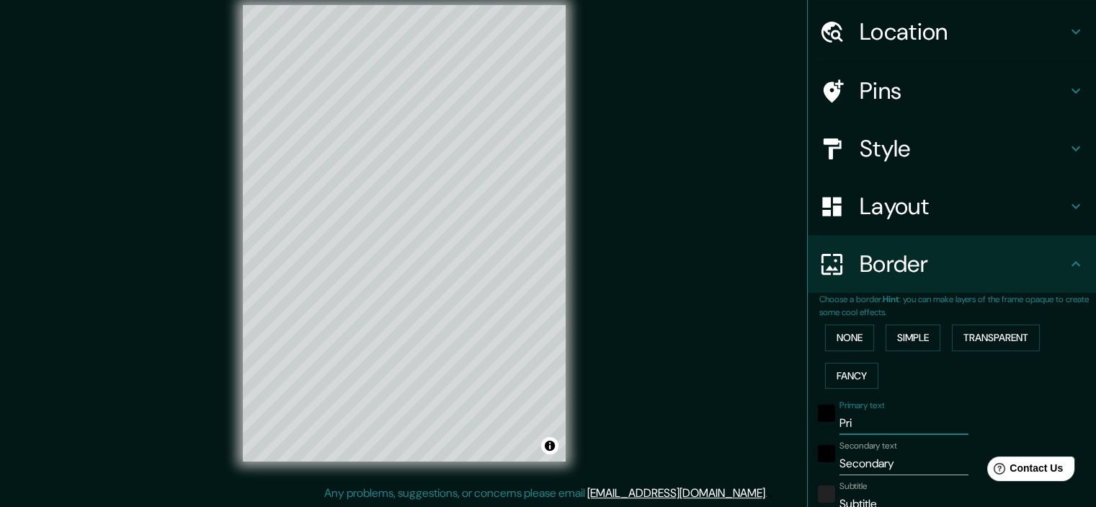
type input "36"
type input "P"
type input "179"
type input "36"
type input "Pi"
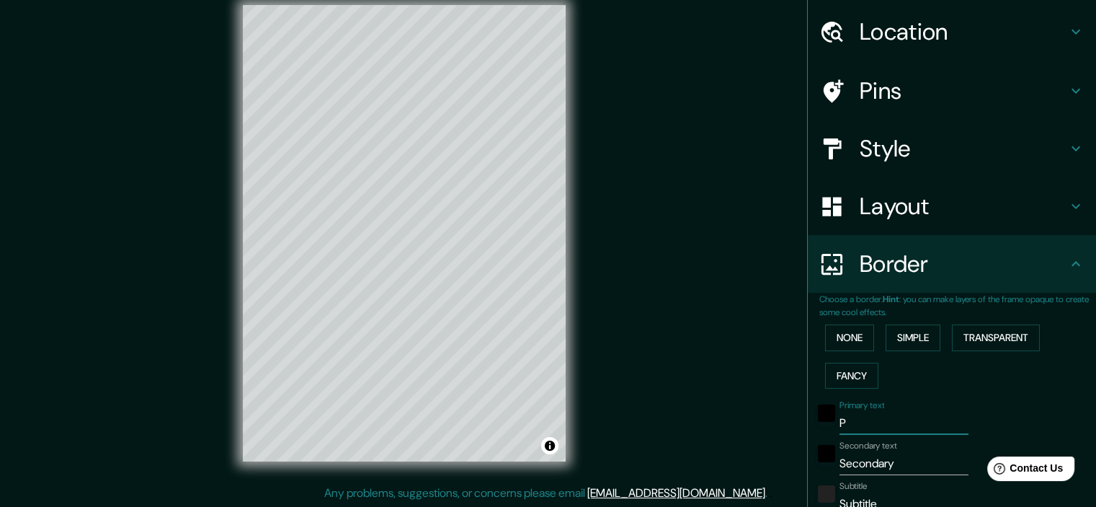
type input "179"
type input "36"
type input "P"
type input "179"
type input "36"
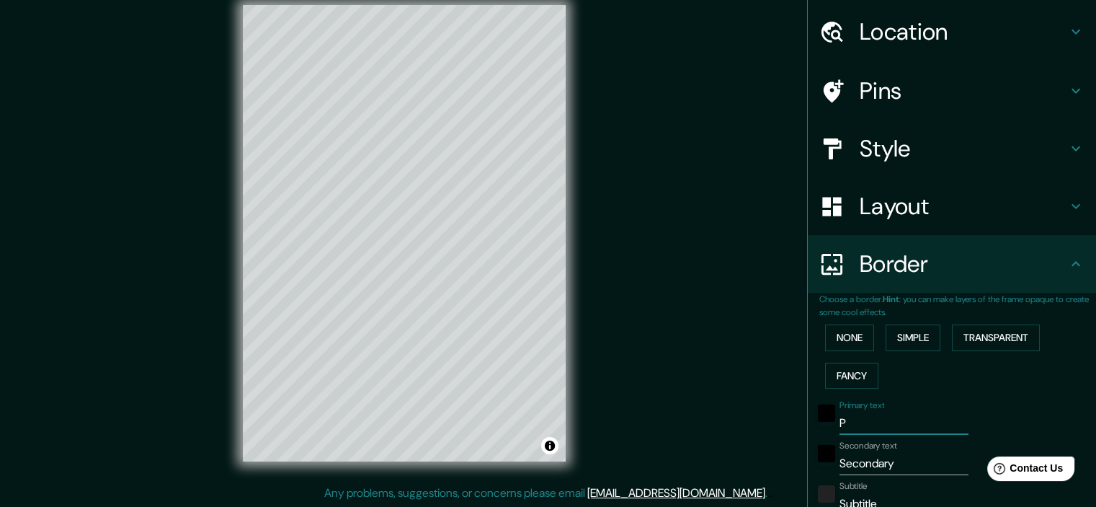
type input "PI"
type input "179"
type input "36"
type input "PIE"
type input "179"
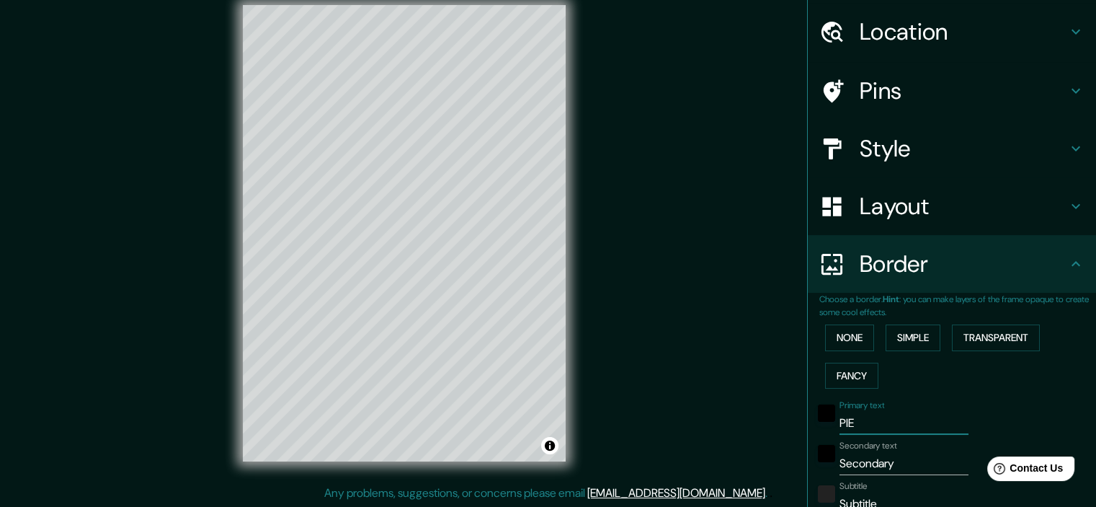
type input "36"
type input "PIER"
type input "179"
type input "36"
type input "PIERA"
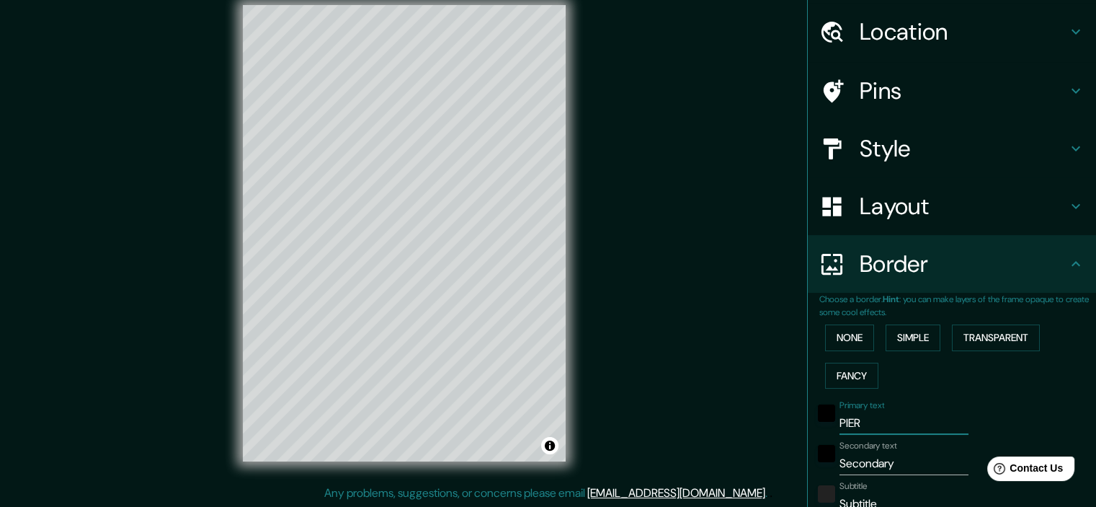
type input "179"
type input "36"
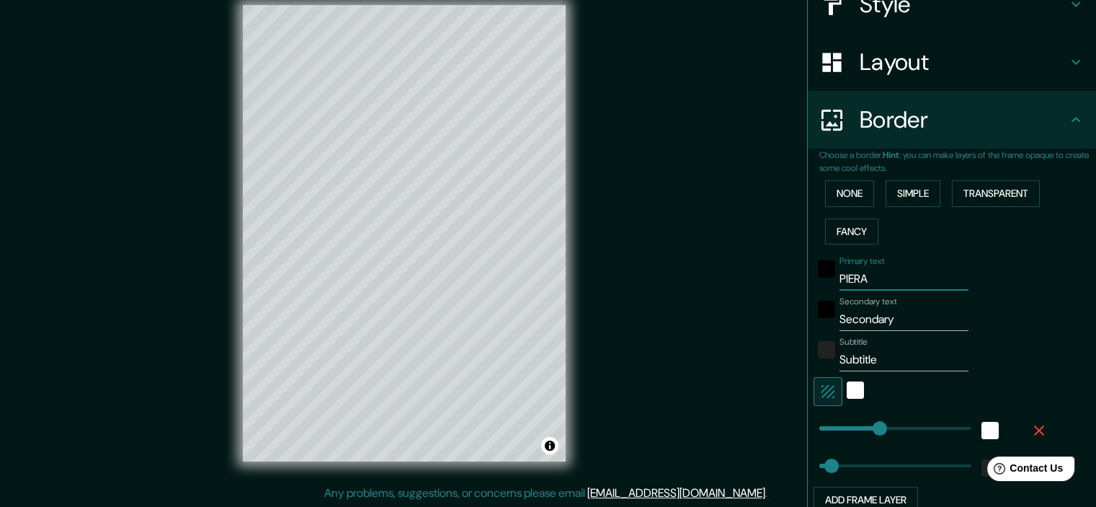
type input "PIERA"
click at [902, 319] on input "Secondary" at bounding box center [904, 319] width 129 height 23
type input "105"
drag, startPoint x: 871, startPoint y: 427, endPoint x: 844, endPoint y: 430, distance: 26.8
type input "36"
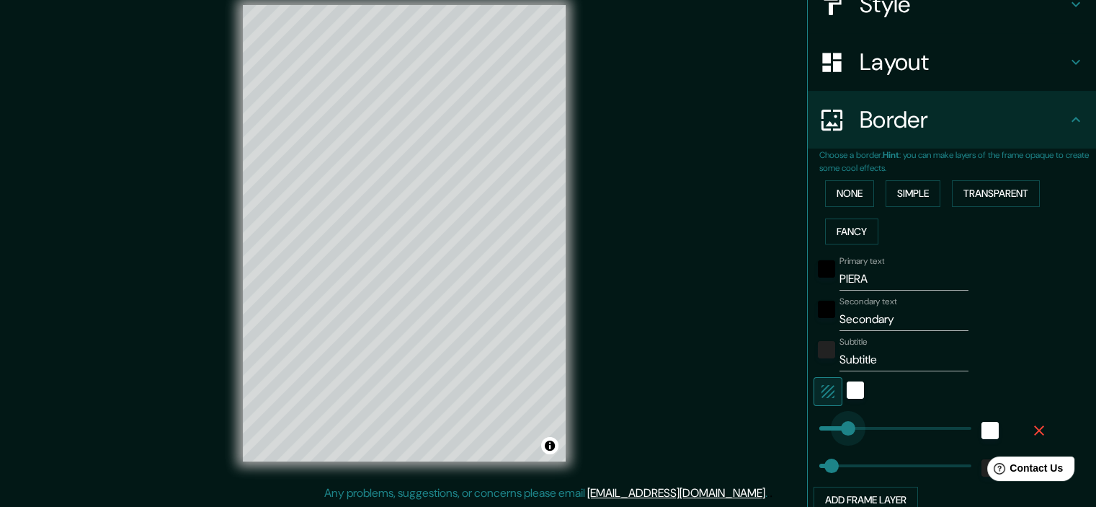
type input "46"
drag, startPoint x: 838, startPoint y: 427, endPoint x: 824, endPoint y: 427, distance: 13.7
type input "36"
click at [847, 394] on div "white" at bounding box center [855, 389] width 17 height 17
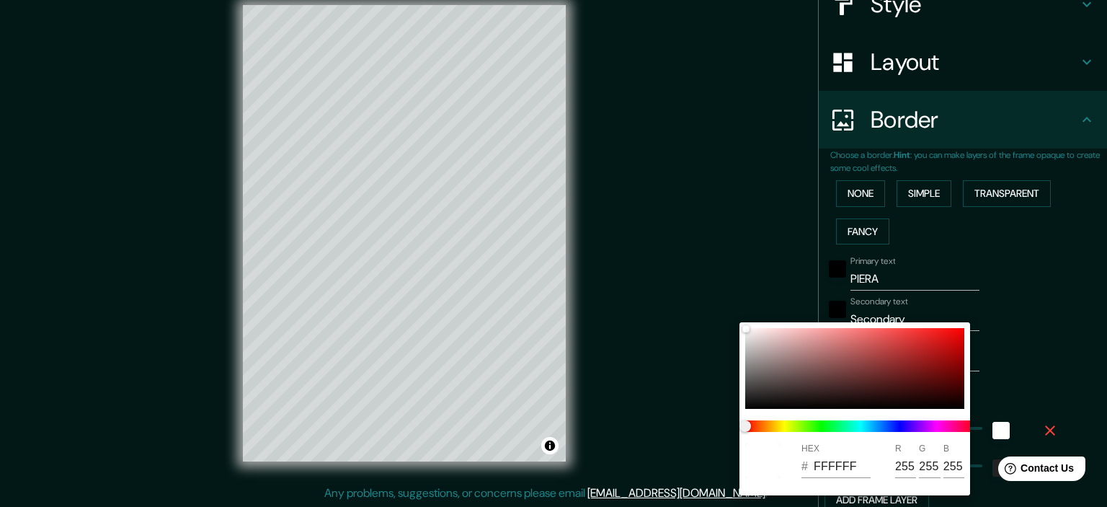
click at [999, 357] on div at bounding box center [553, 253] width 1107 height 507
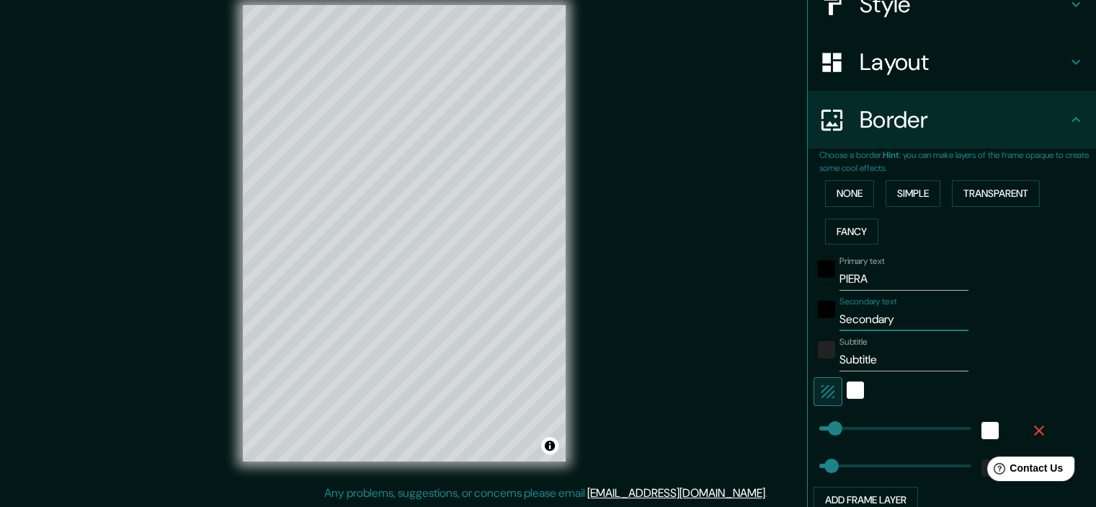
drag, startPoint x: 912, startPoint y: 316, endPoint x: 825, endPoint y: 317, distance: 86.5
click at [825, 317] on div "Secondary text Secondary" at bounding box center [932, 313] width 236 height 35
type input "36"
click at [900, 363] on input "Subtitle" at bounding box center [904, 359] width 129 height 23
type input "Subtitl"
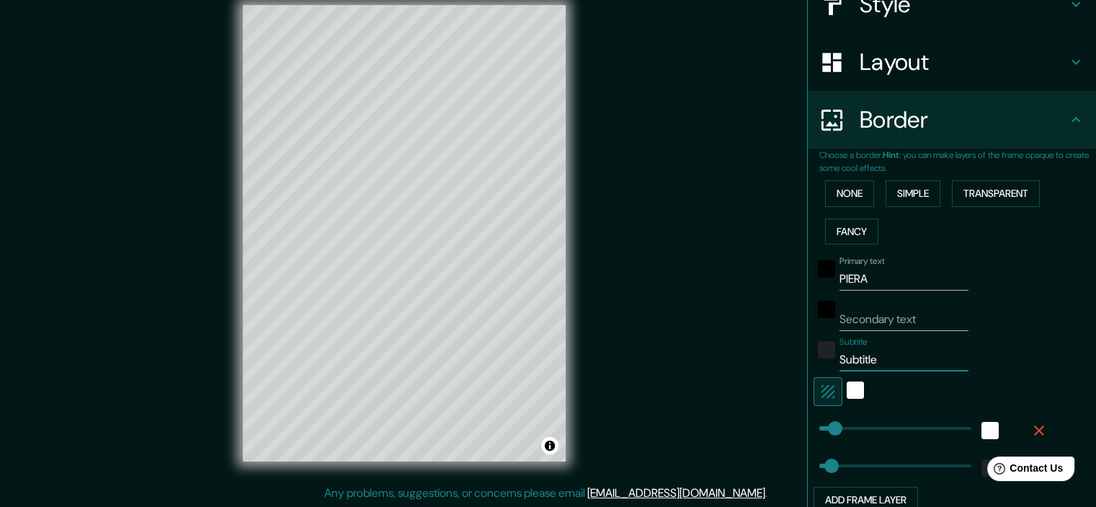
type input "36"
type input "Subti"
type input "36"
type input "Subt"
type input "36"
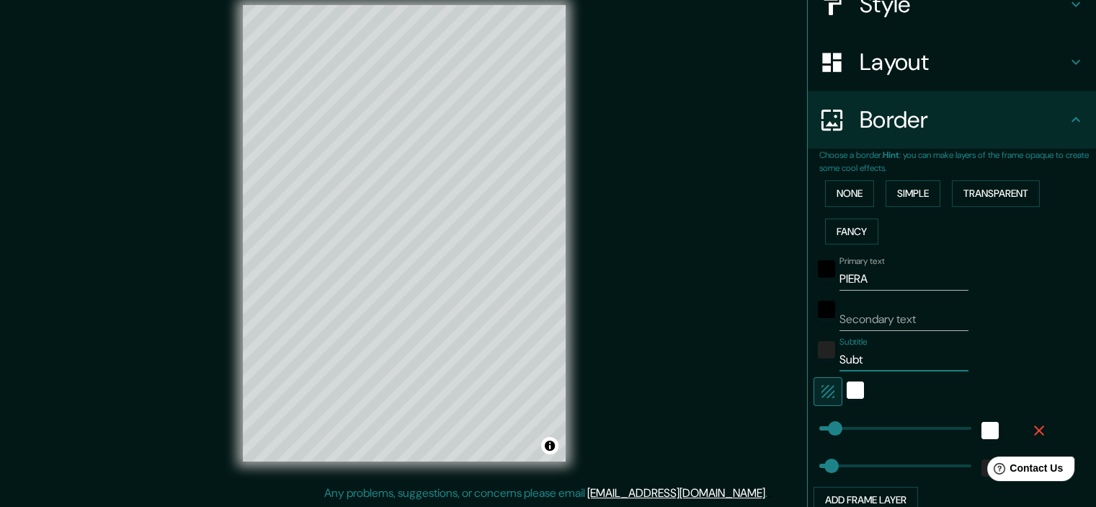
type input "Sub"
type input "36"
type input "Su"
type input "36"
type input "S"
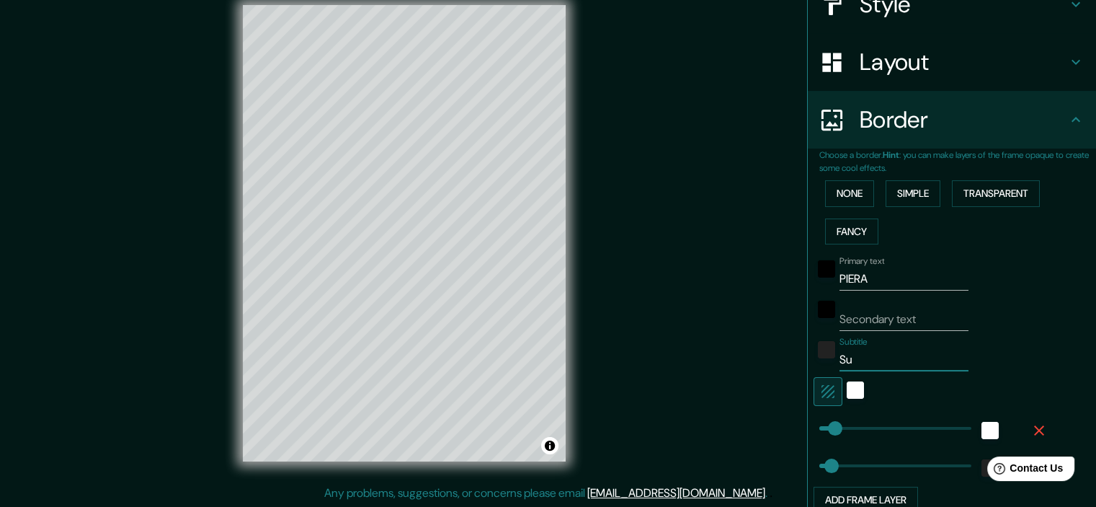
type input "36"
click at [1012, 339] on div "Subtitle" at bounding box center [932, 354] width 236 height 35
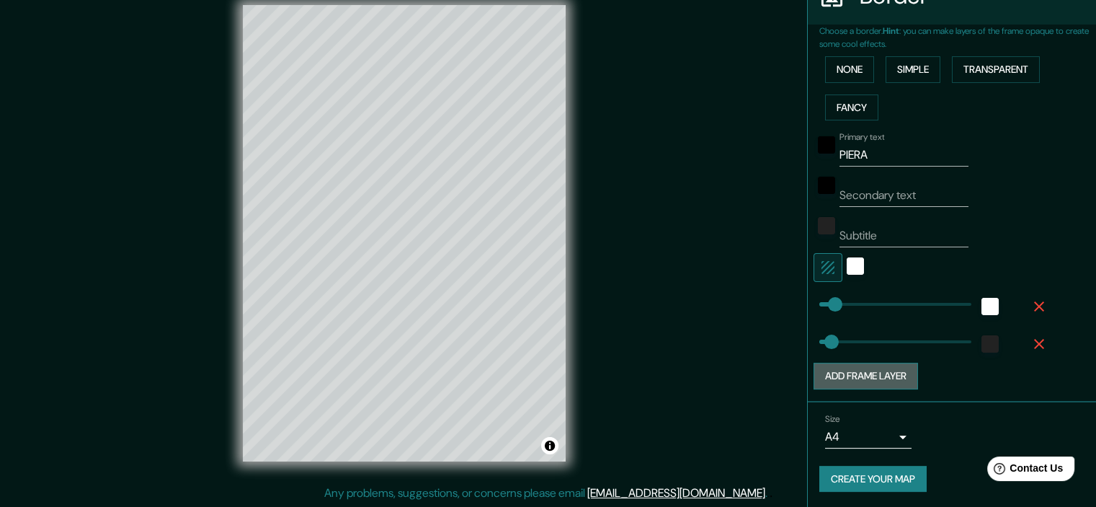
click at [898, 379] on button "Add frame layer" at bounding box center [866, 376] width 105 height 27
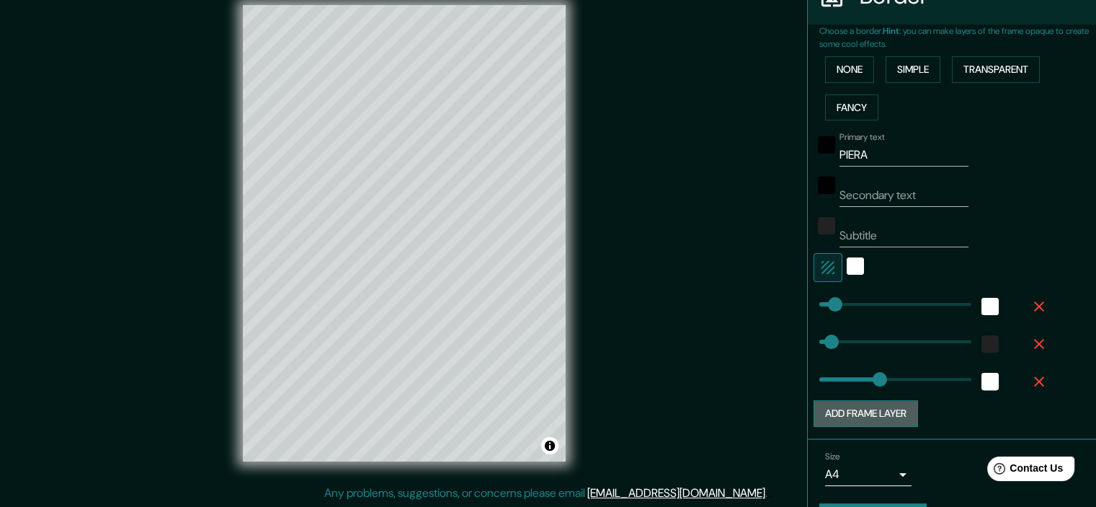
click at [905, 412] on button "Add frame layer" at bounding box center [866, 413] width 105 height 27
type input "36"
type input "179"
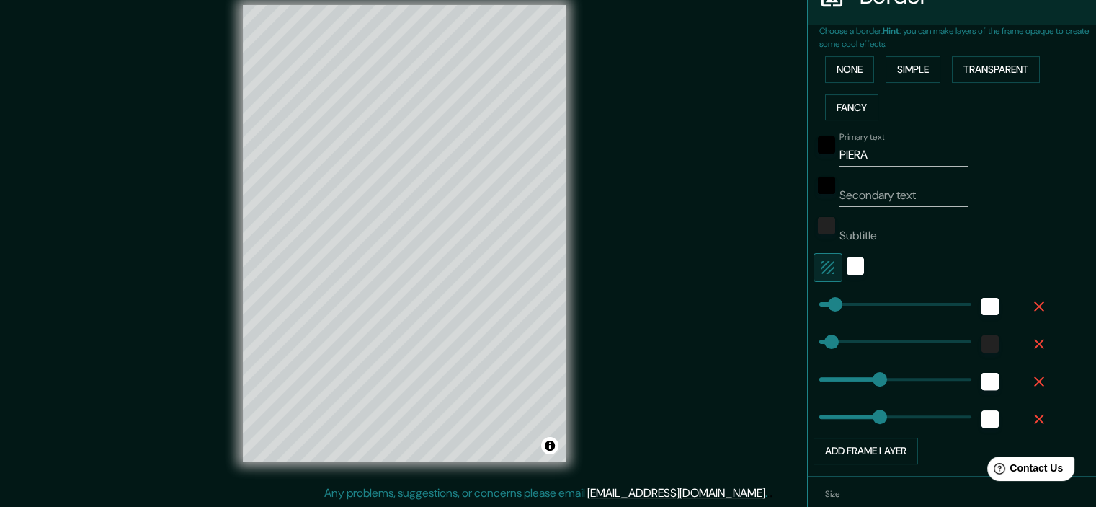
click at [1034, 378] on icon "button" at bounding box center [1039, 381] width 10 height 10
type input "36"
type input "179"
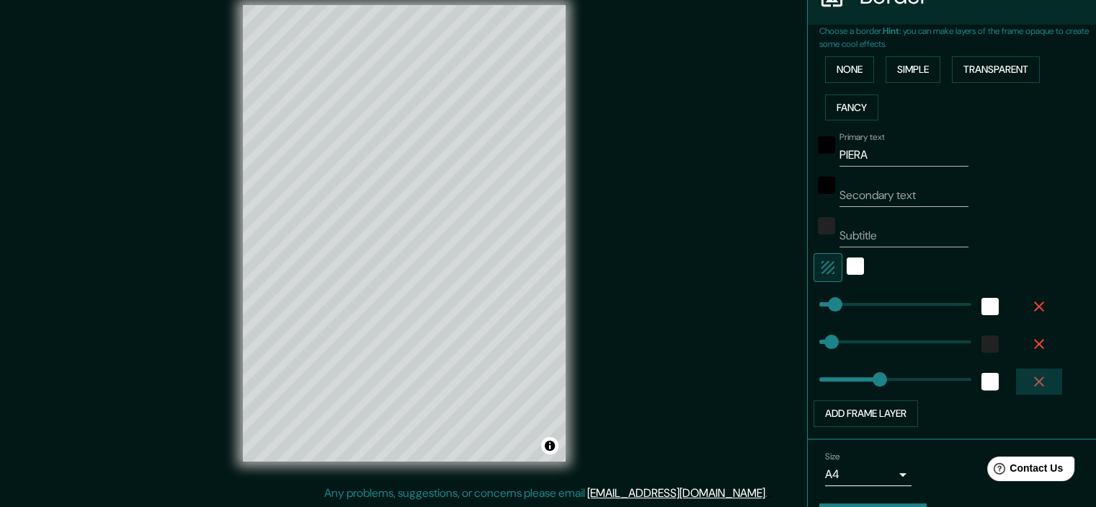
click at [1031, 383] on icon "button" at bounding box center [1039, 381] width 17 height 17
type input "36"
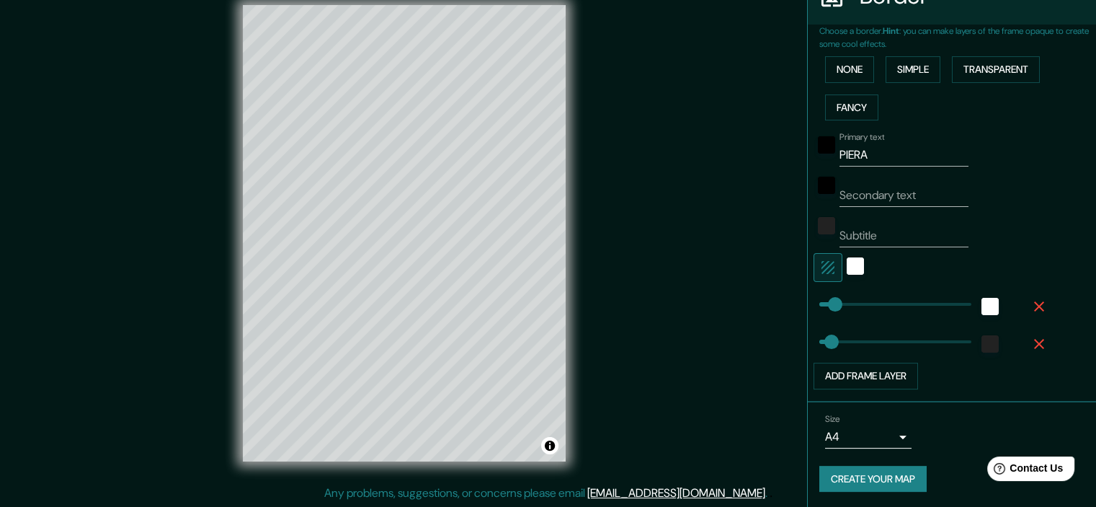
click at [1031, 345] on icon "button" at bounding box center [1039, 343] width 17 height 17
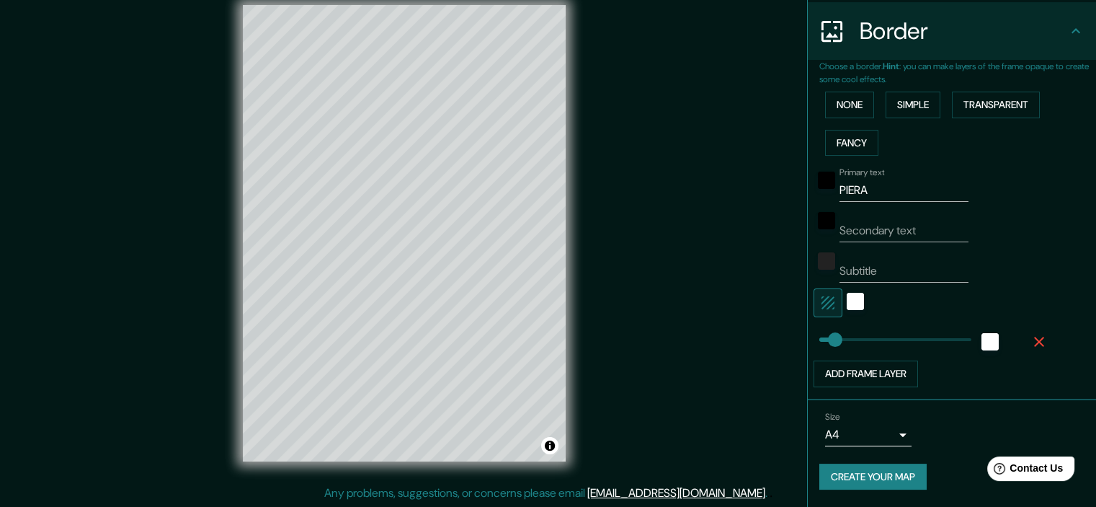
scroll to position [274, 0]
click at [1031, 337] on icon "button" at bounding box center [1039, 343] width 17 height 17
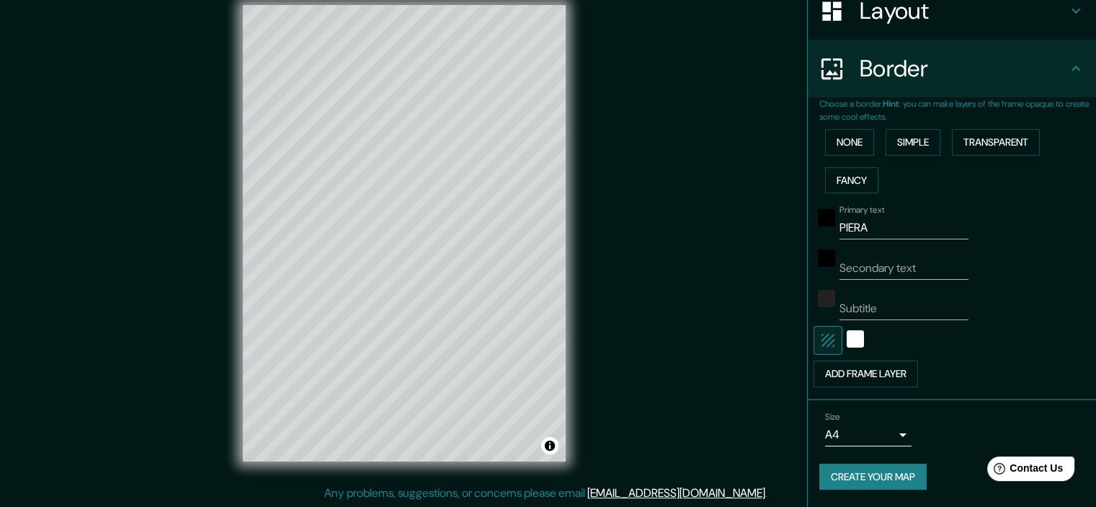
scroll to position [236, 0]
click at [918, 140] on button "Simple" at bounding box center [913, 144] width 55 height 27
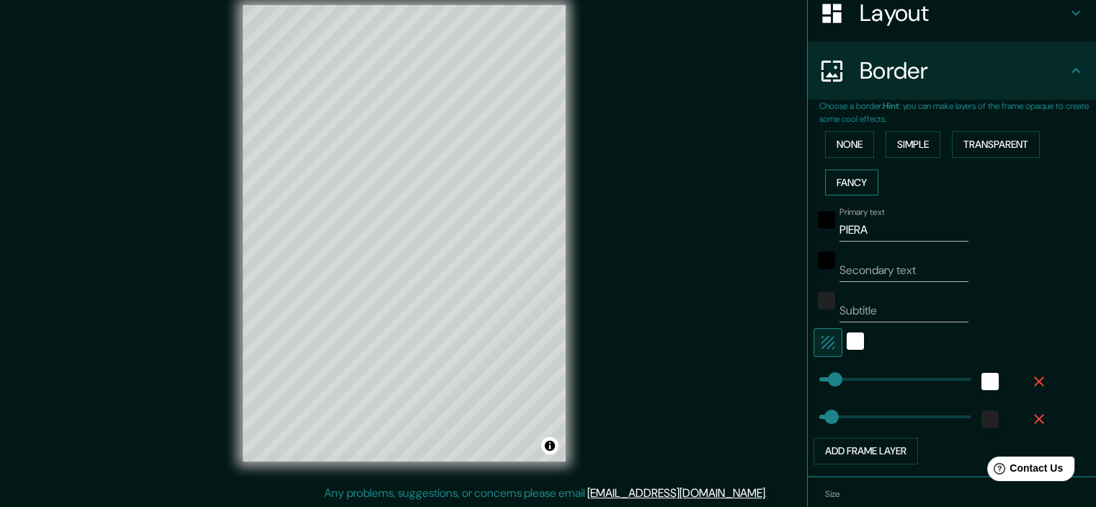
click at [862, 175] on button "Fancy" at bounding box center [851, 182] width 53 height 27
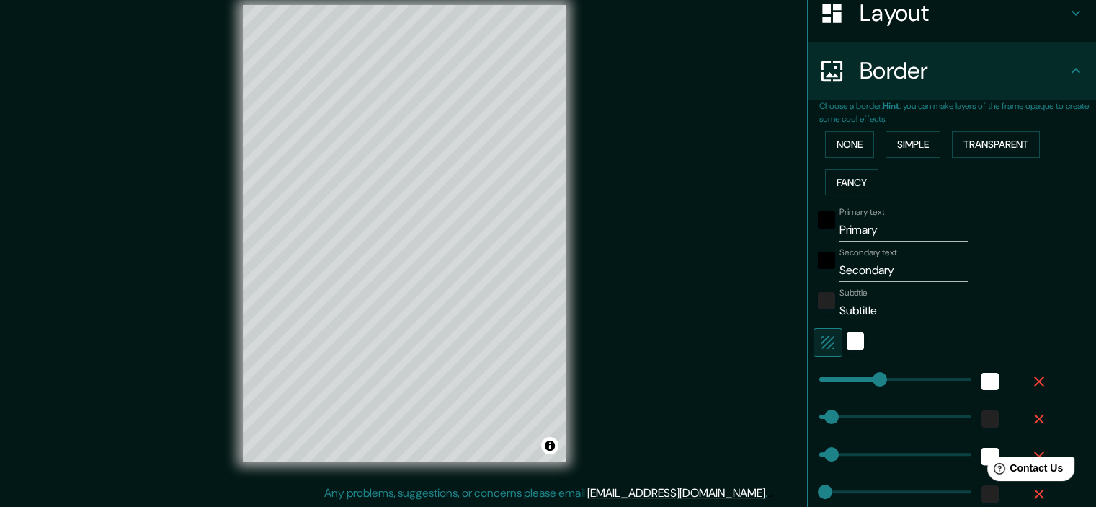
scroll to position [309, 0]
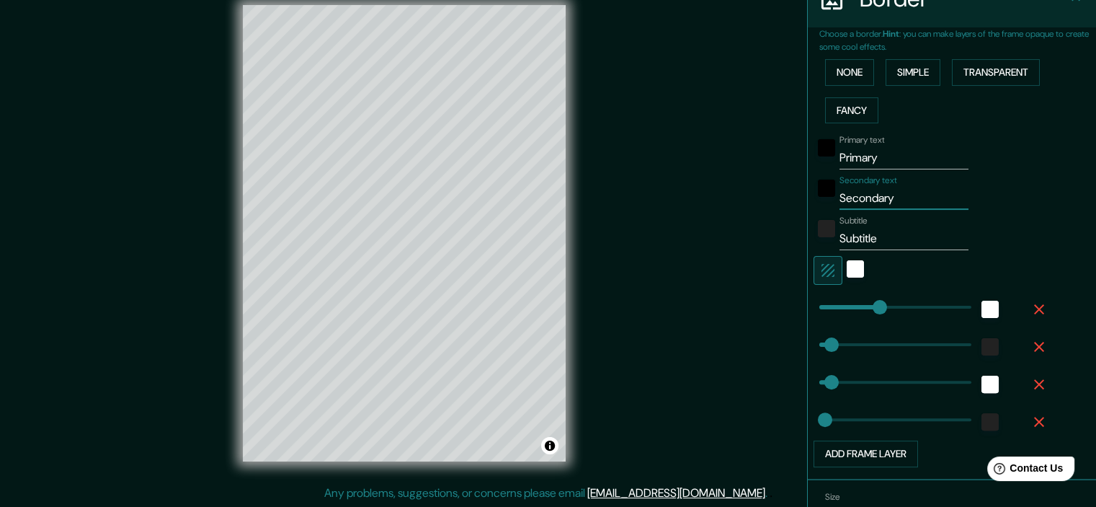
drag, startPoint x: 907, startPoint y: 197, endPoint x: 797, endPoint y: 199, distance: 109.6
click at [808, 199] on div "Choose a border. Hint : you can make layers of the frame opaque to create some …" at bounding box center [952, 253] width 288 height 453
type input "179"
type input "36"
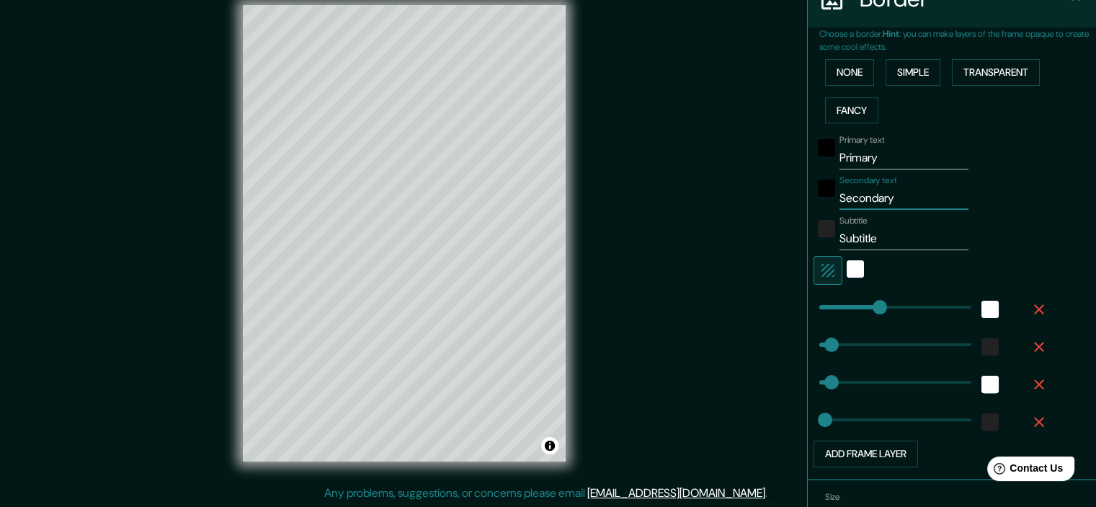
type input "18"
click at [899, 236] on input "Subtitle" at bounding box center [904, 238] width 129 height 23
type input "Subtitl"
type input "179"
type input "36"
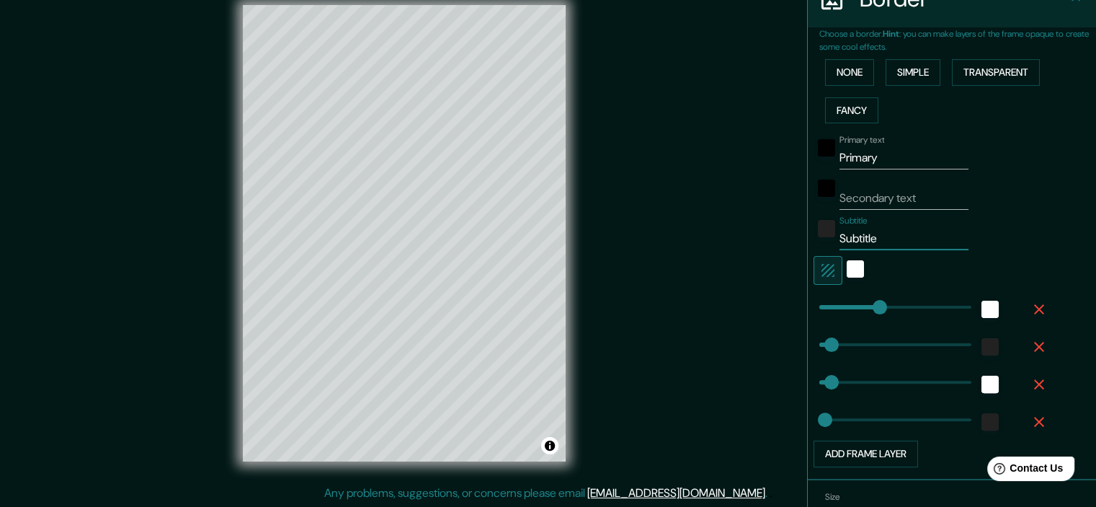
type input "36"
type input "18"
type input "Subtit"
type input "179"
type input "36"
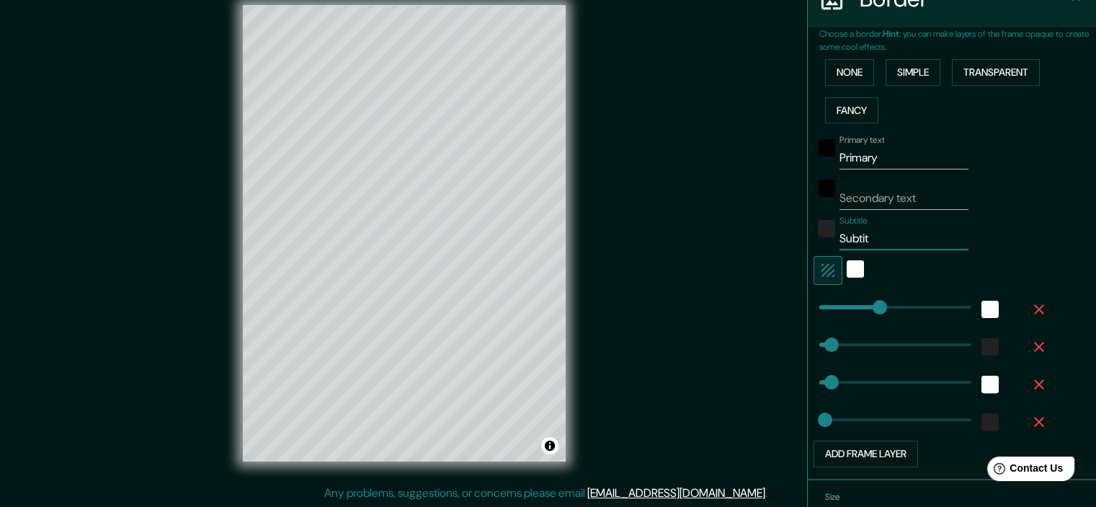
type input "36"
type input "18"
type input "Subti"
type input "179"
type input "36"
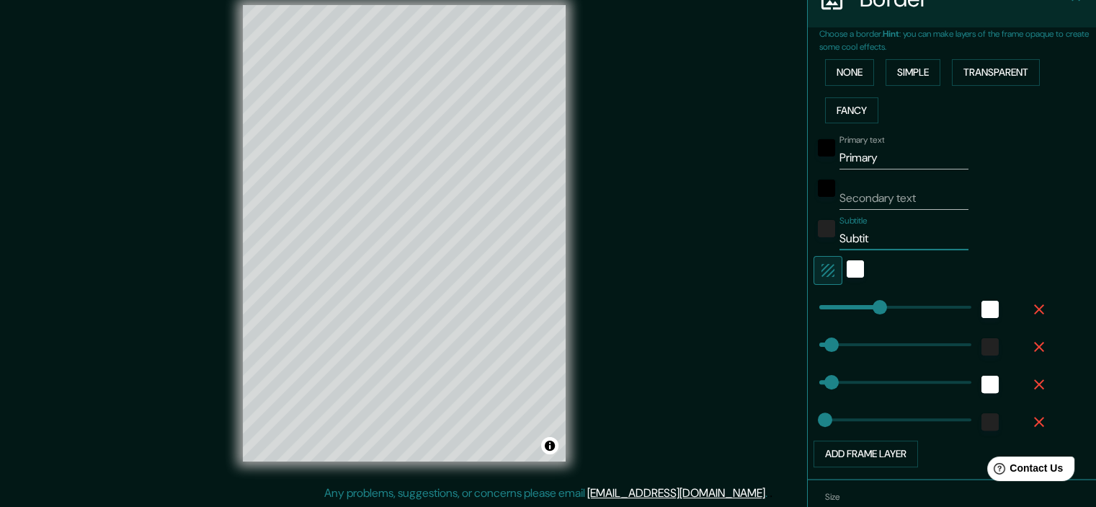
type input "36"
type input "18"
type input "Subt"
type input "179"
type input "36"
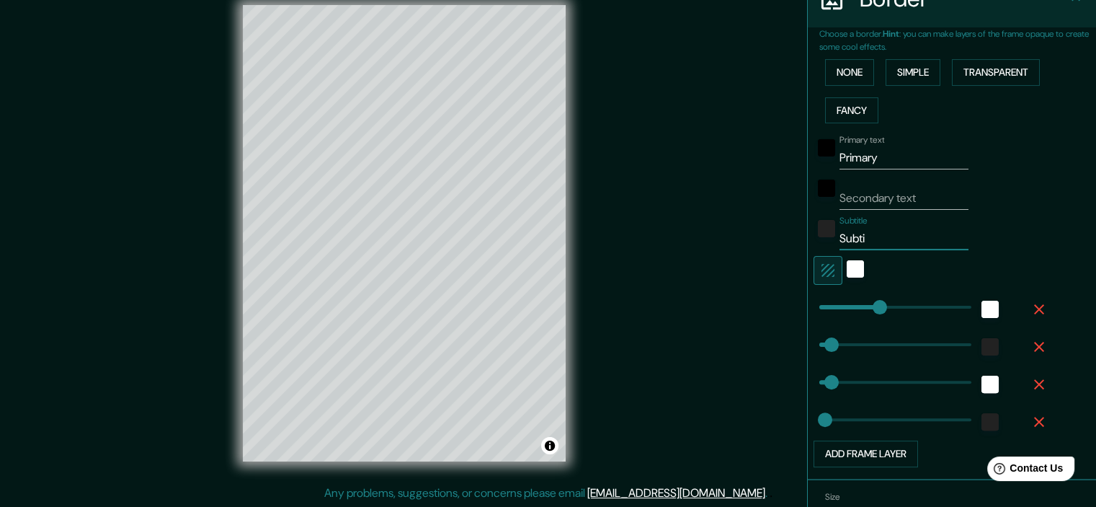
type input "36"
type input "18"
type input "Sub"
type input "179"
type input "36"
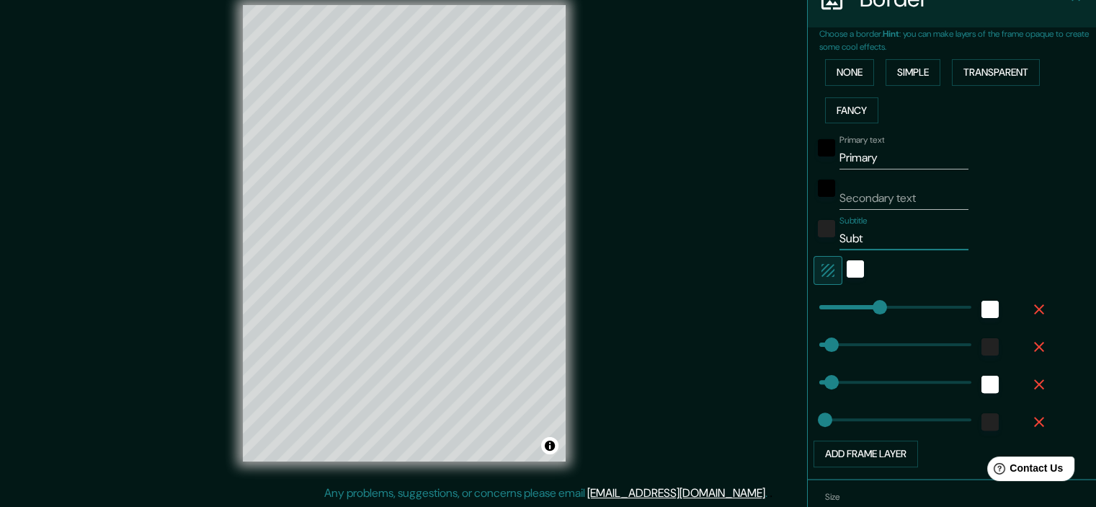
type input "36"
type input "18"
type input "Su"
type input "179"
type input "36"
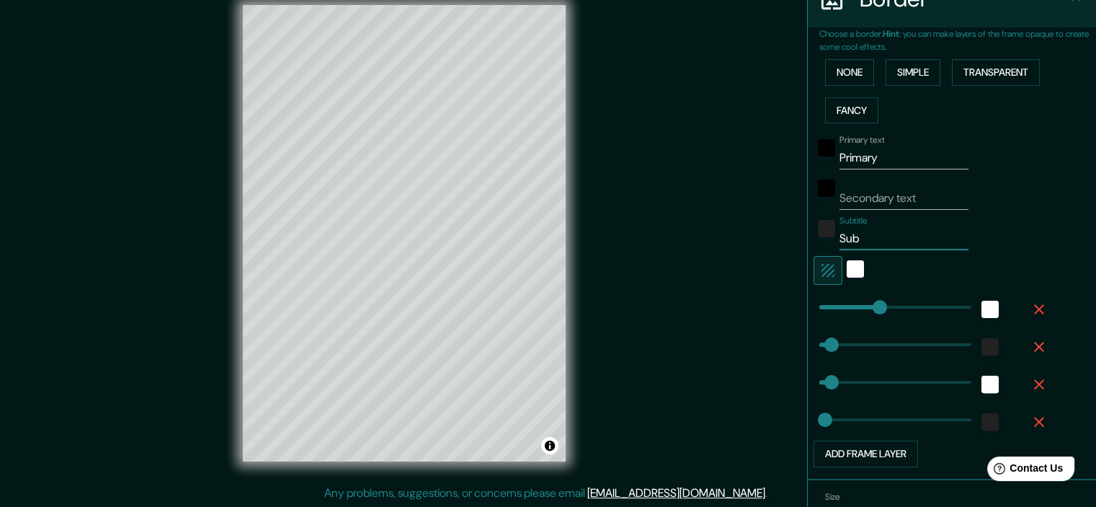
type input "36"
type input "18"
type input "S"
type input "179"
type input "36"
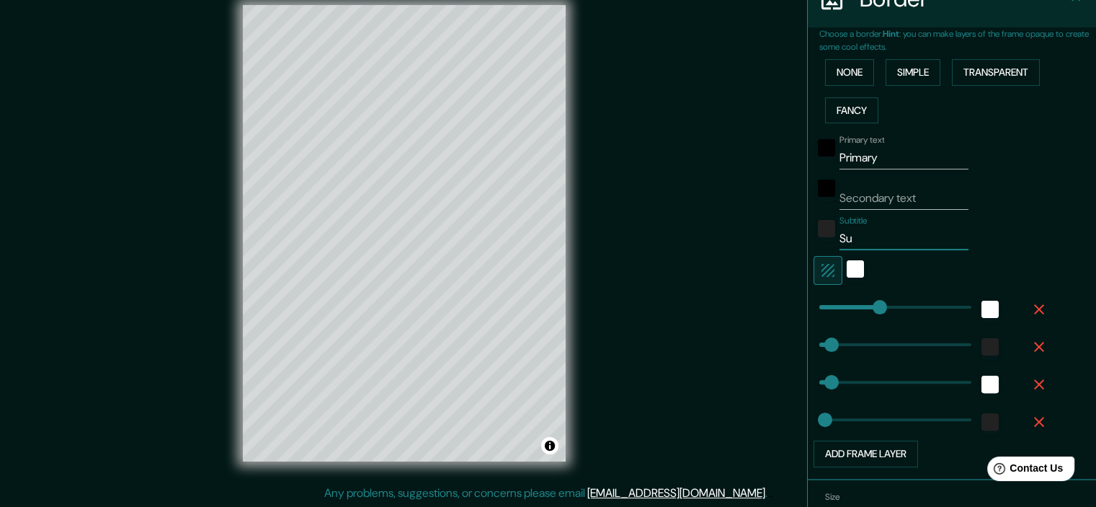
type input "36"
type input "18"
type input "179"
type input "36"
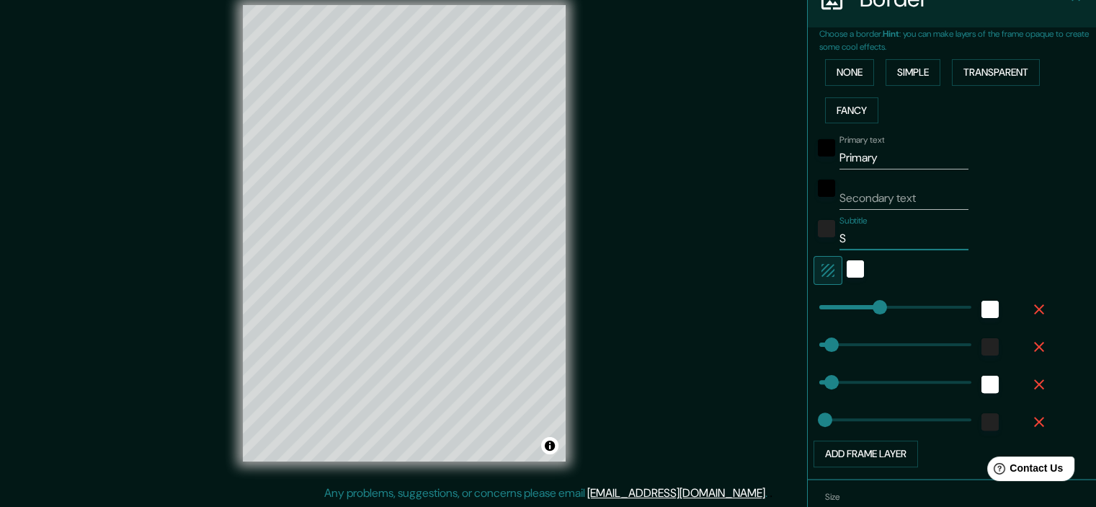
type input "18"
click at [891, 162] on input "Primary" at bounding box center [904, 157] width 129 height 23
type input "Primar"
type input "179"
type input "36"
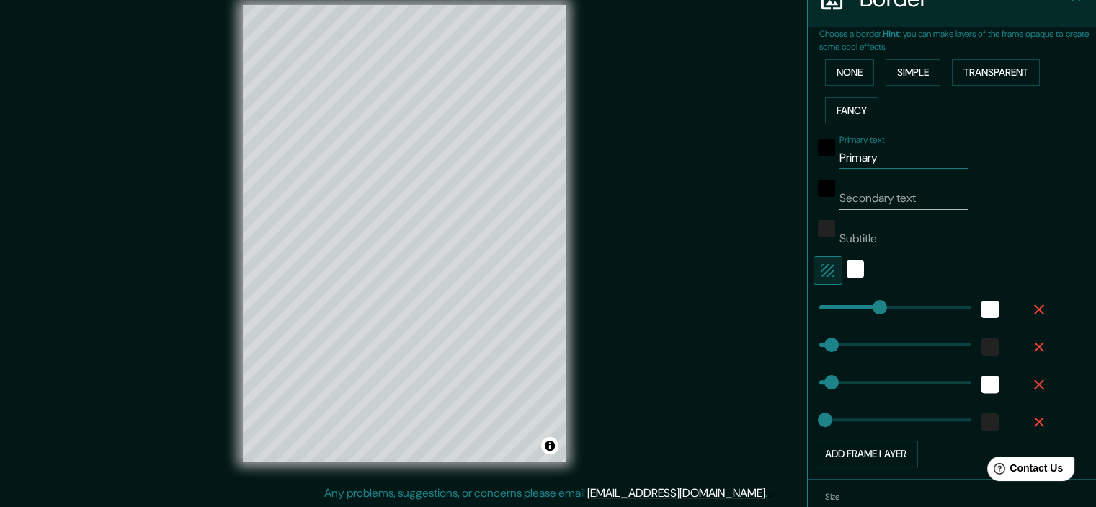
type input "36"
type input "18"
type input "Prima"
type input "179"
type input "36"
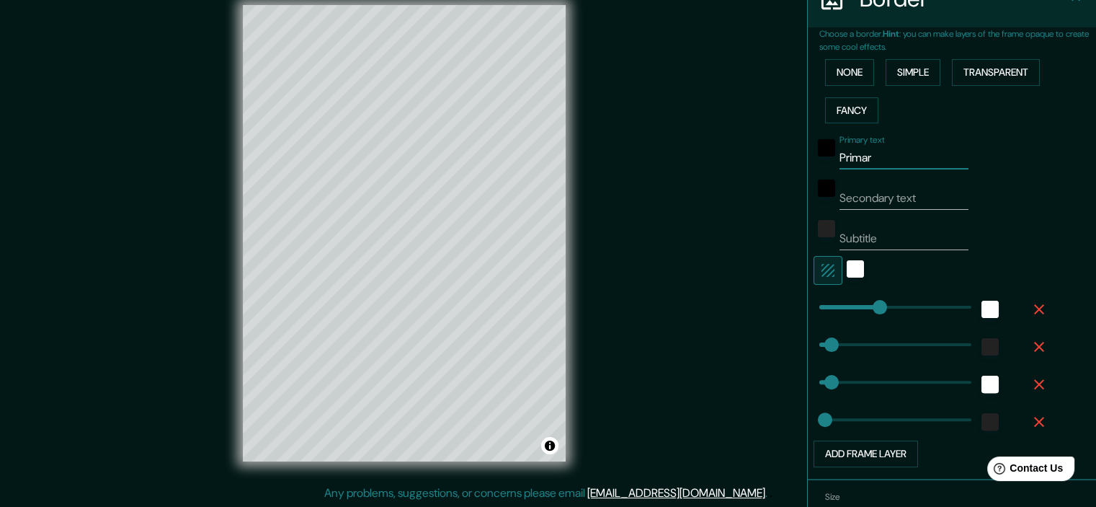
type input "36"
type input "18"
type input "Prim"
type input "179"
type input "36"
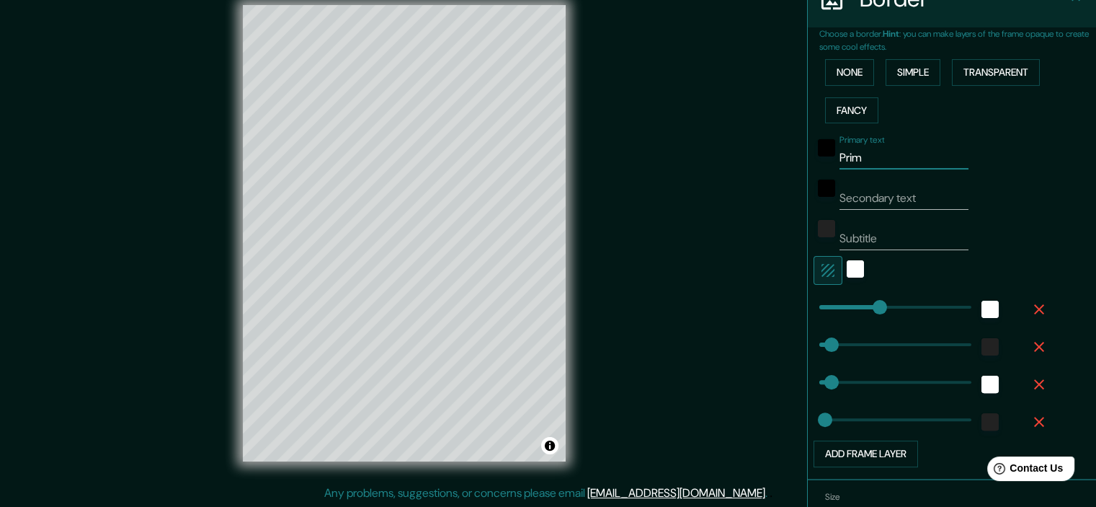
type input "36"
type input "18"
type input "Pri"
type input "179"
type input "36"
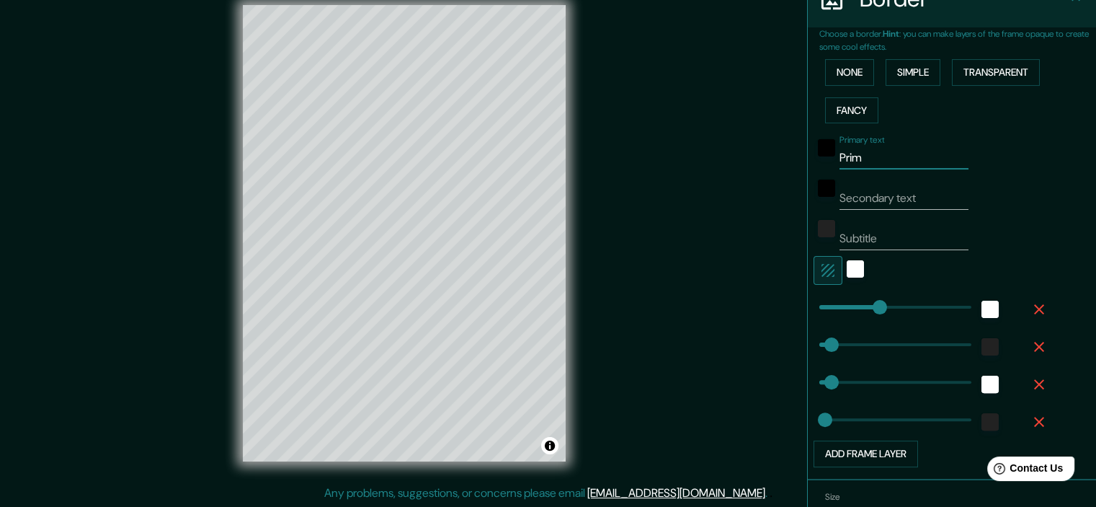
type input "36"
type input "18"
type input "Pr"
type input "179"
type input "36"
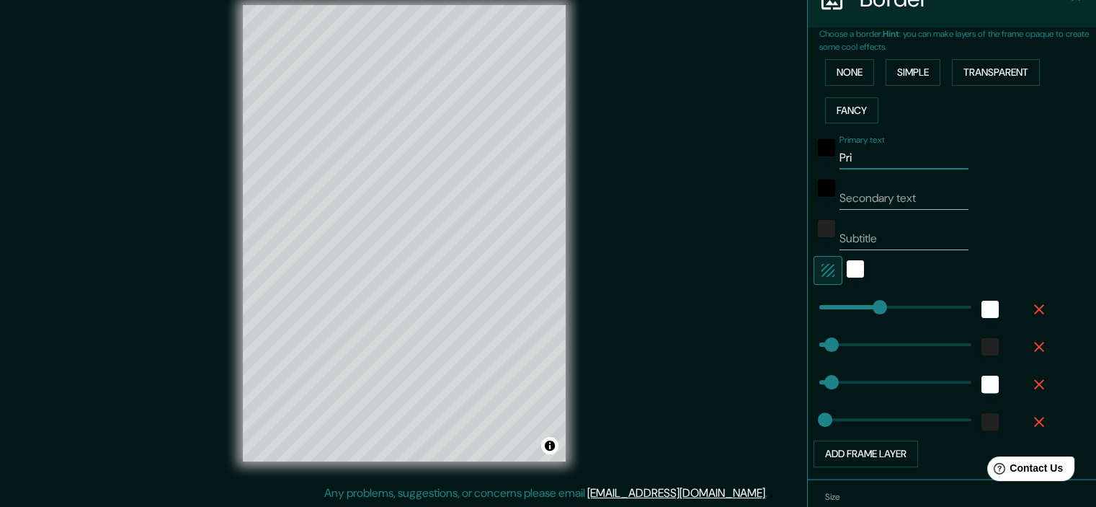
type input "36"
type input "18"
type input "P"
type input "179"
type input "36"
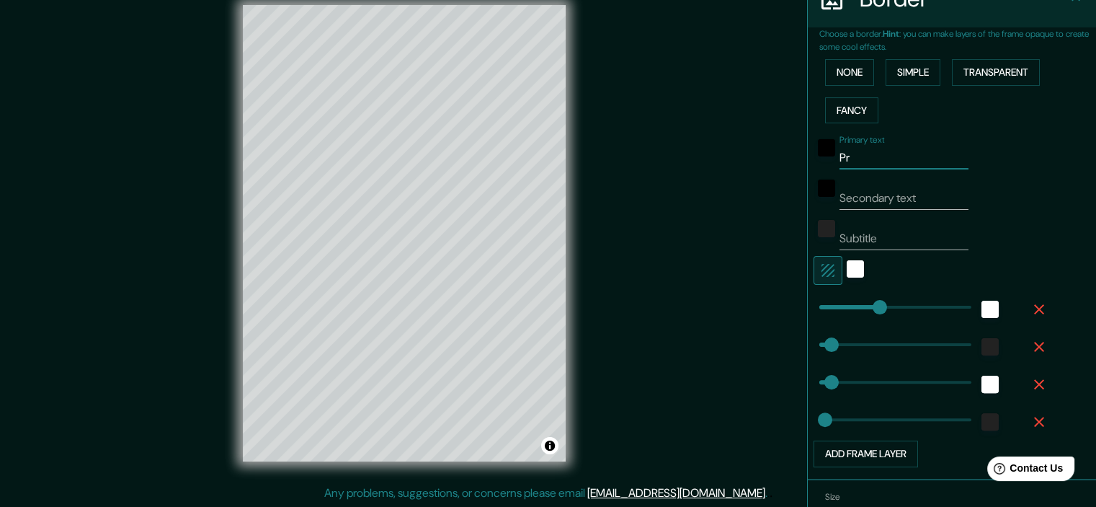
type input "36"
type input "18"
type input "Pi"
type input "179"
type input "36"
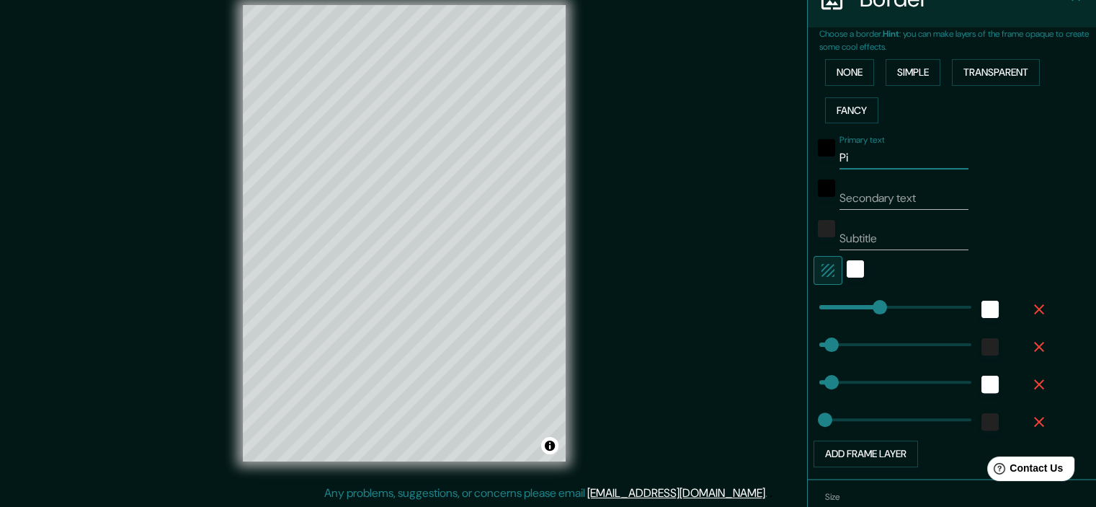
type input "36"
type input "18"
type input "Pie"
type input "179"
type input "36"
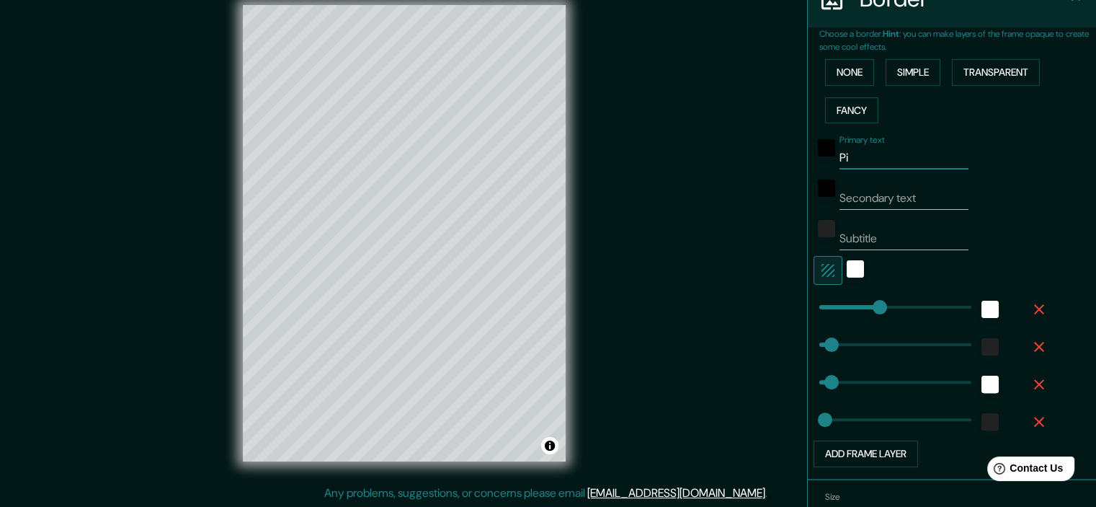
type input "36"
type input "18"
type input "Pier"
type input "179"
type input "36"
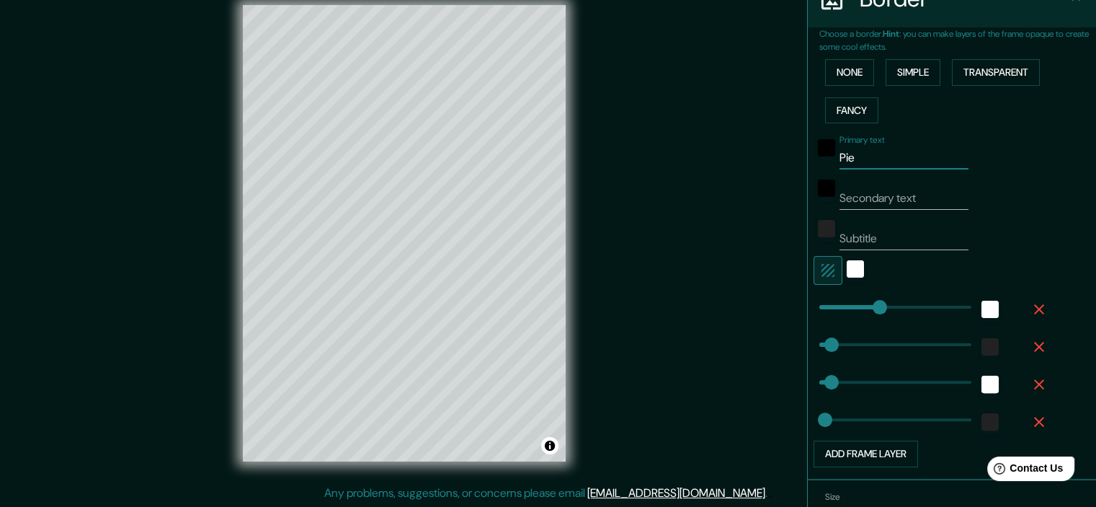
type input "36"
type input "18"
type input "Piera"
type input "179"
type input "36"
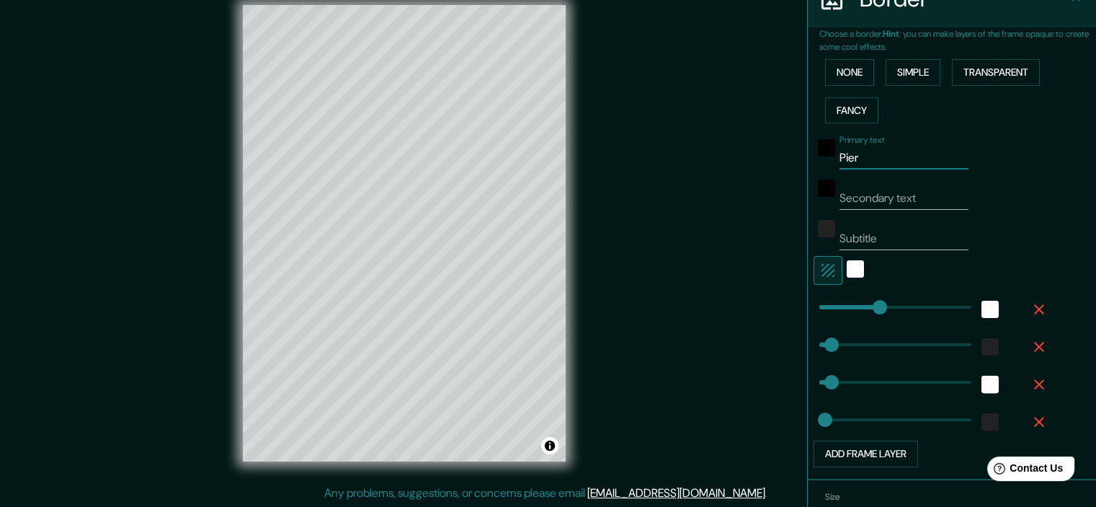
type input "36"
type input "18"
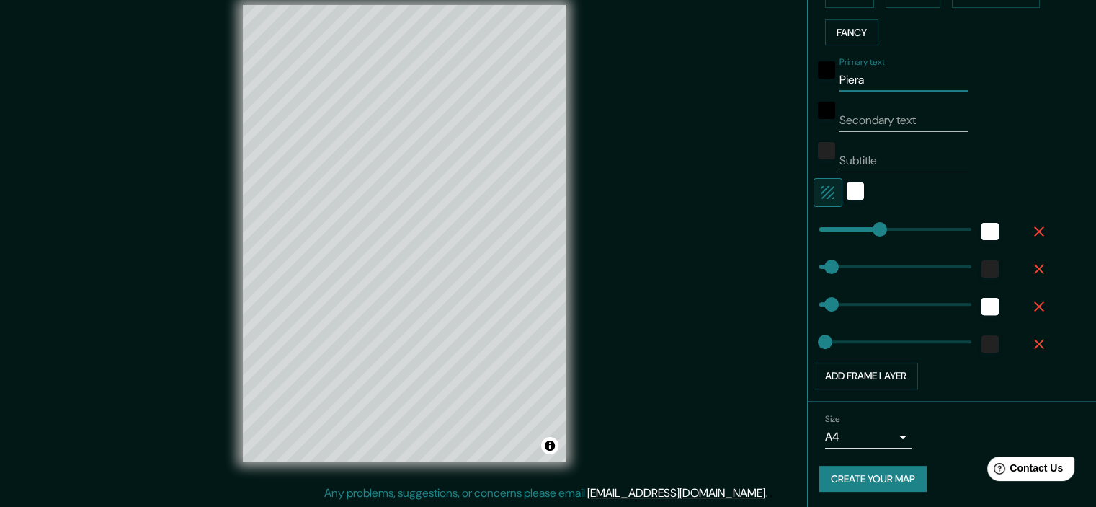
type input "Piera"
click at [865, 478] on button "Create your map" at bounding box center [873, 479] width 107 height 27
